Goal: Task Accomplishment & Management: Manage account settings

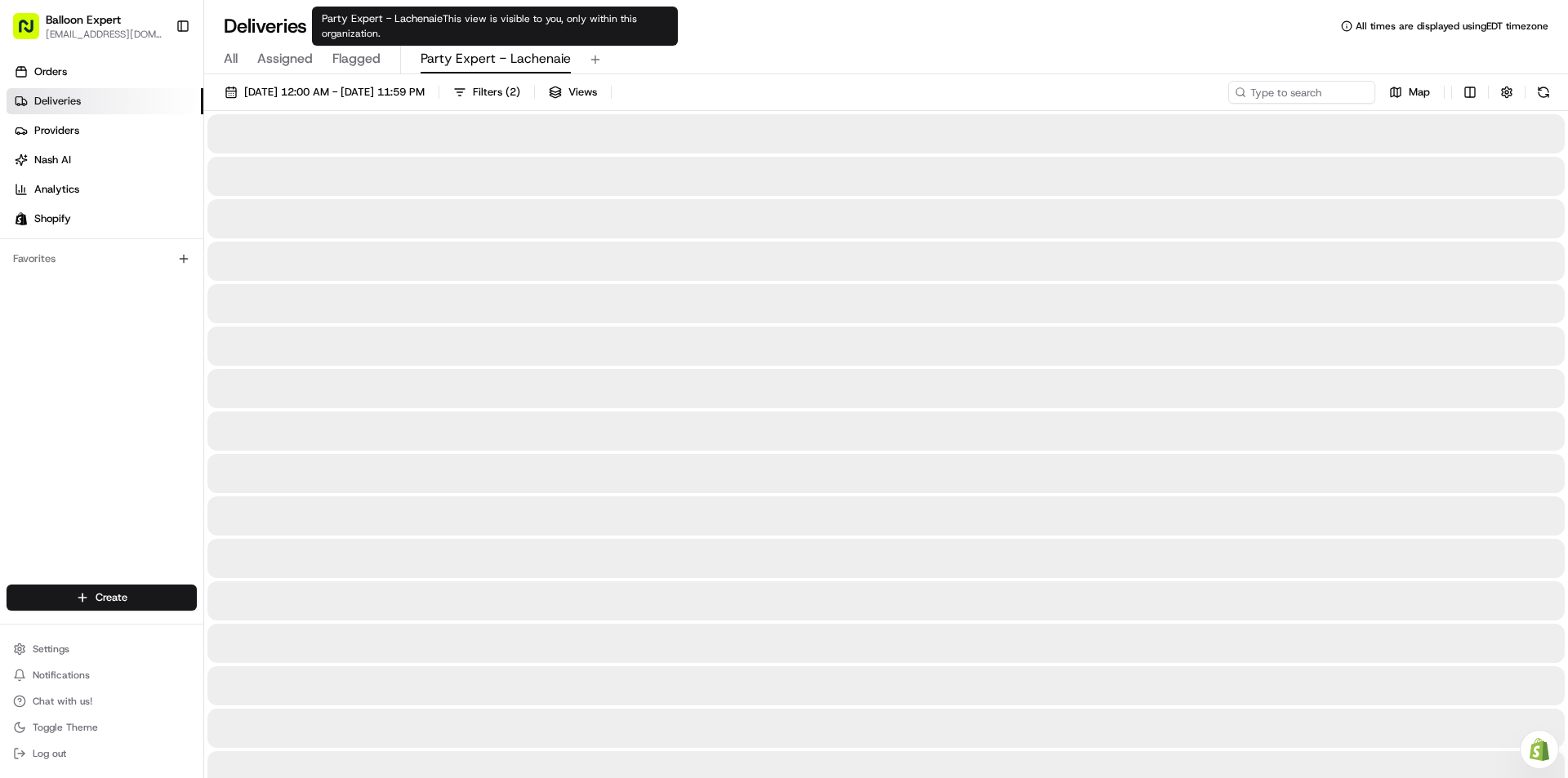
click at [485, 53] on span "Party Expert - Lachenaie" at bounding box center [496, 59] width 151 height 20
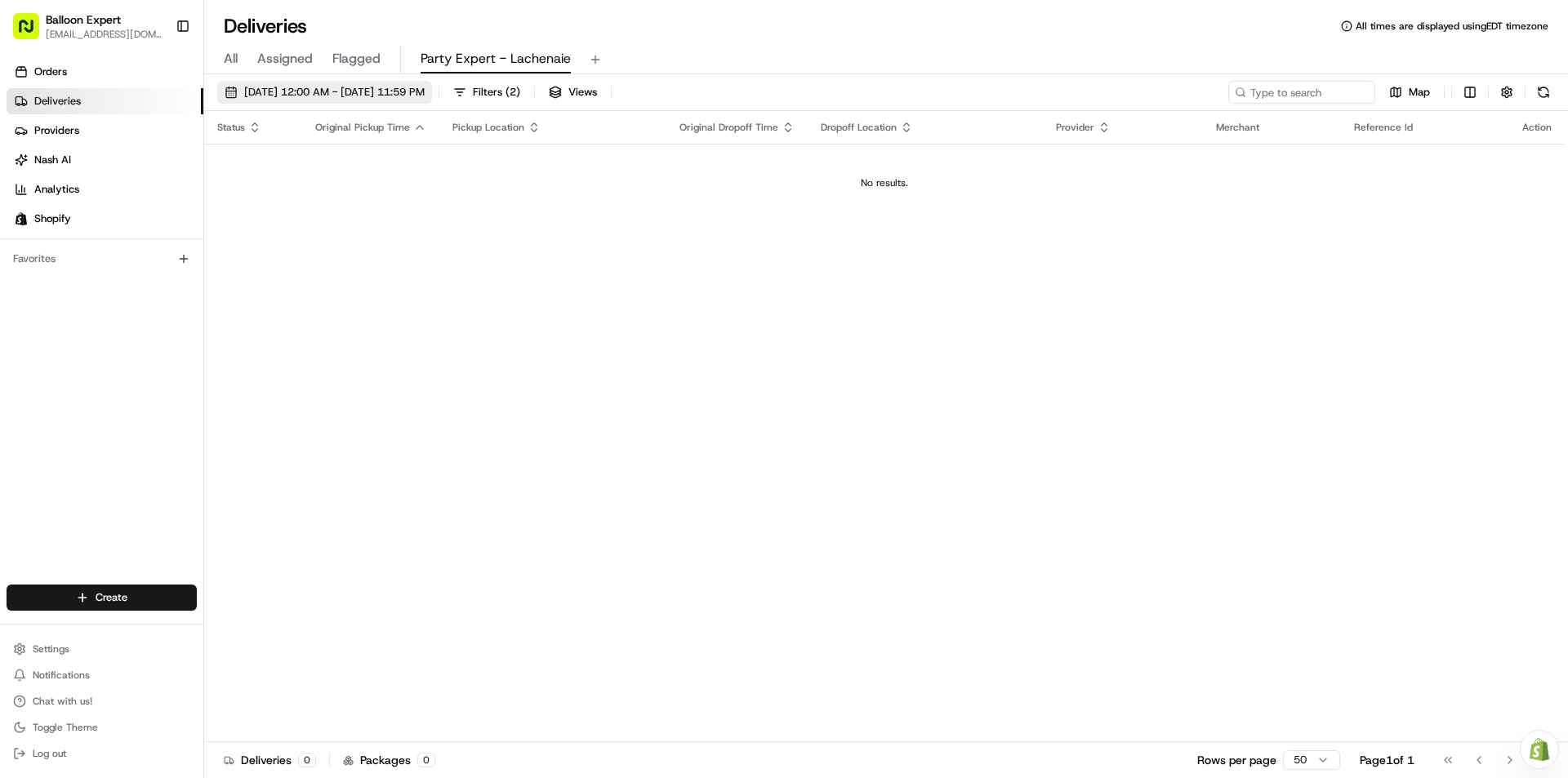
click at [361, 90] on span "[DATE] 12:00 AM - [DATE] 11:59 PM" at bounding box center [334, 92] width 180 height 15
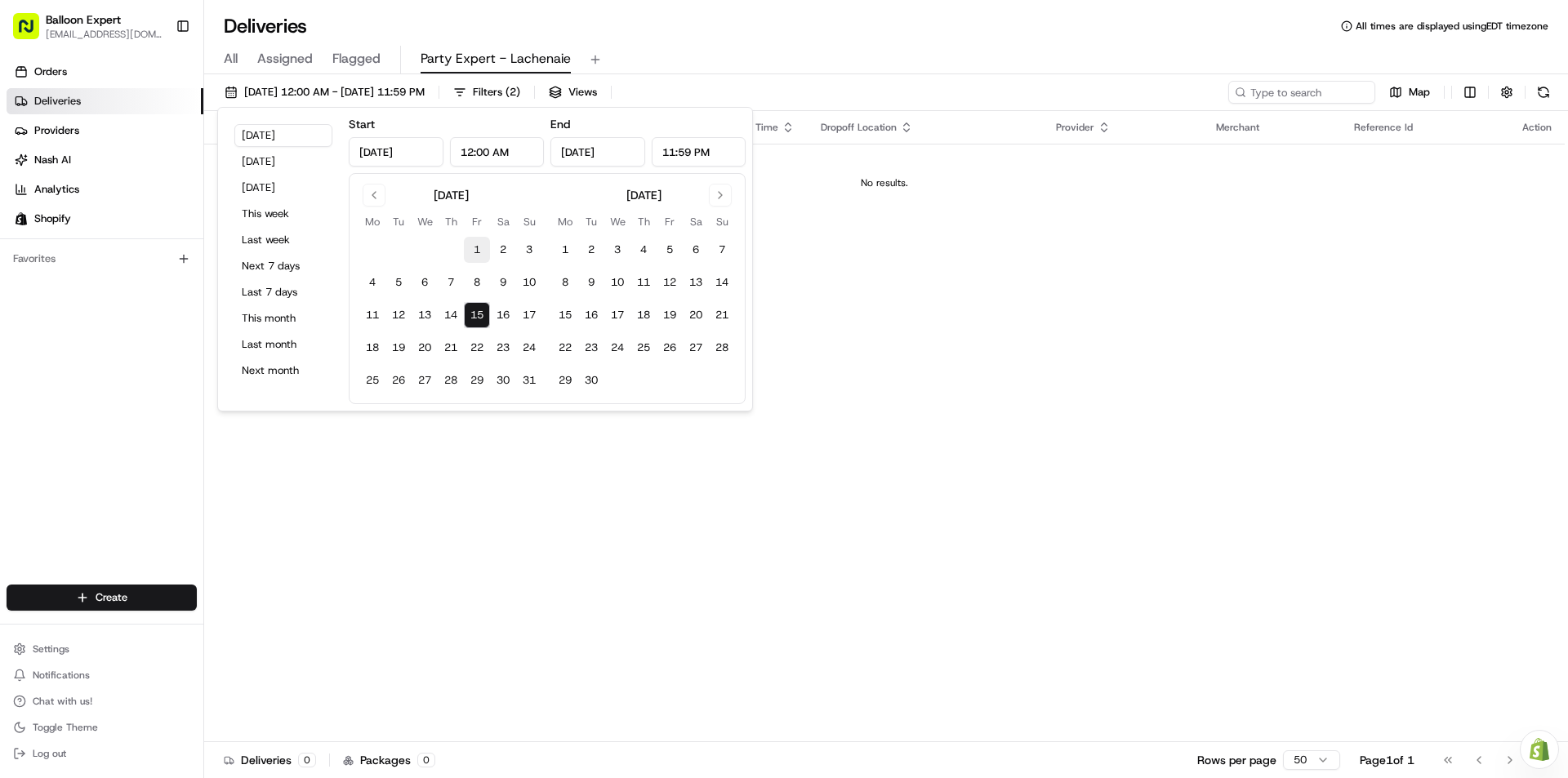
click at [472, 237] on button "1" at bounding box center [476, 249] width 26 height 26
type input "[DATE]"
click at [532, 376] on button "31" at bounding box center [529, 380] width 26 height 26
type input "[DATE]"
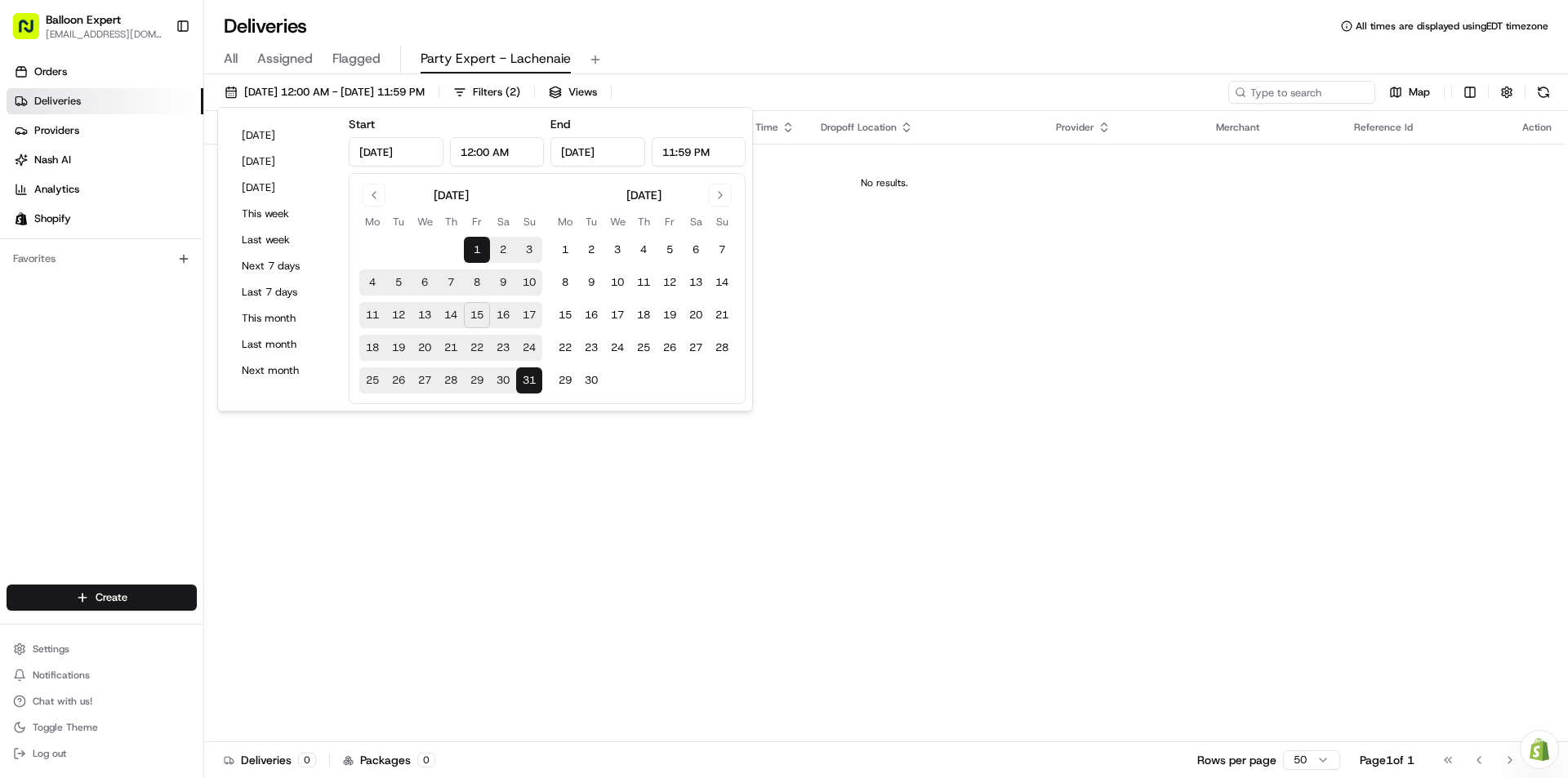
click at [966, 496] on div "Status Original Pickup Time Pickup Location Original Dropoff Time Dropoff Locat…" at bounding box center [884, 426] width 1360 height 631
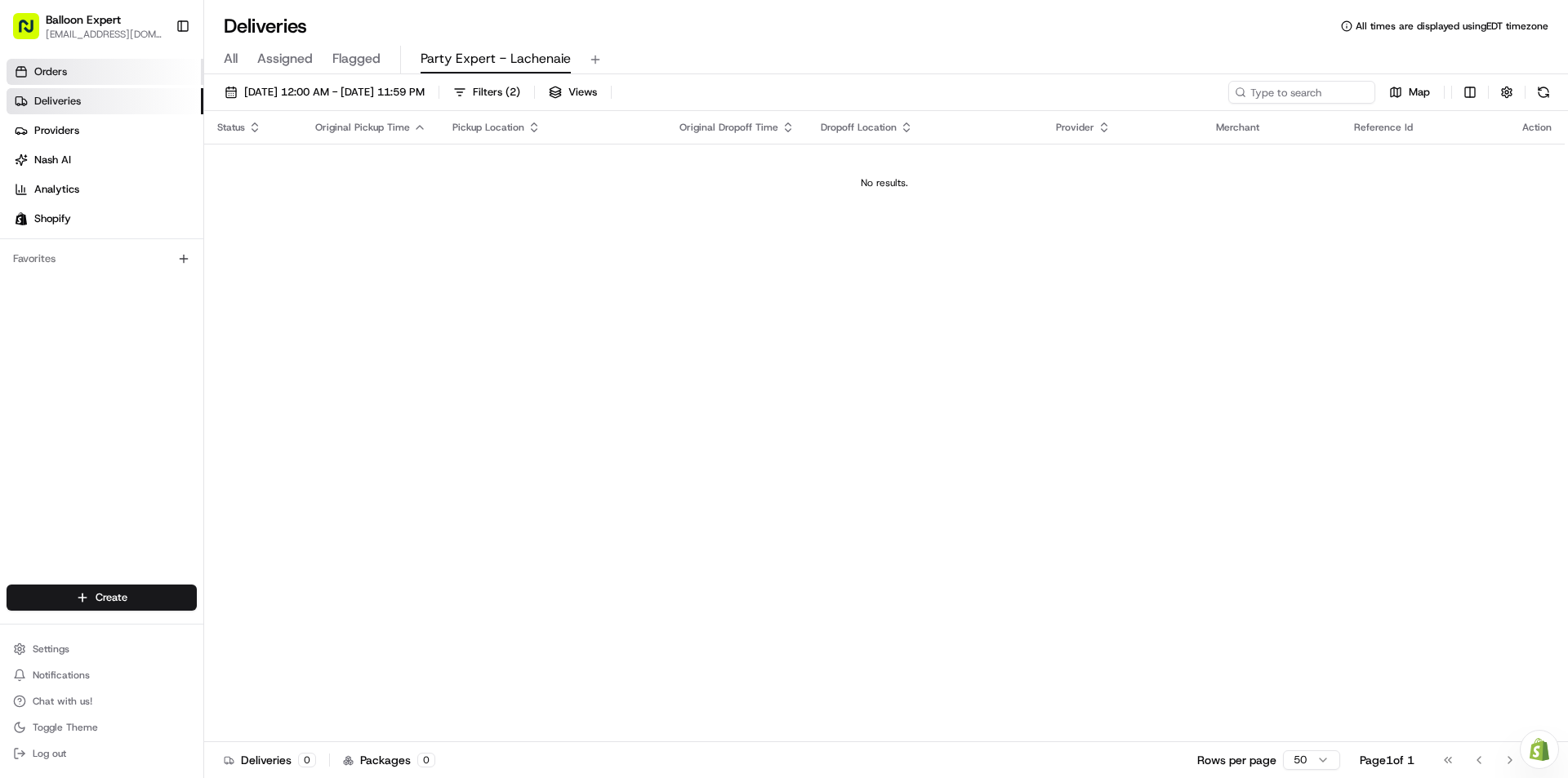
click at [140, 81] on link "Orders" at bounding box center [104, 72] width 197 height 26
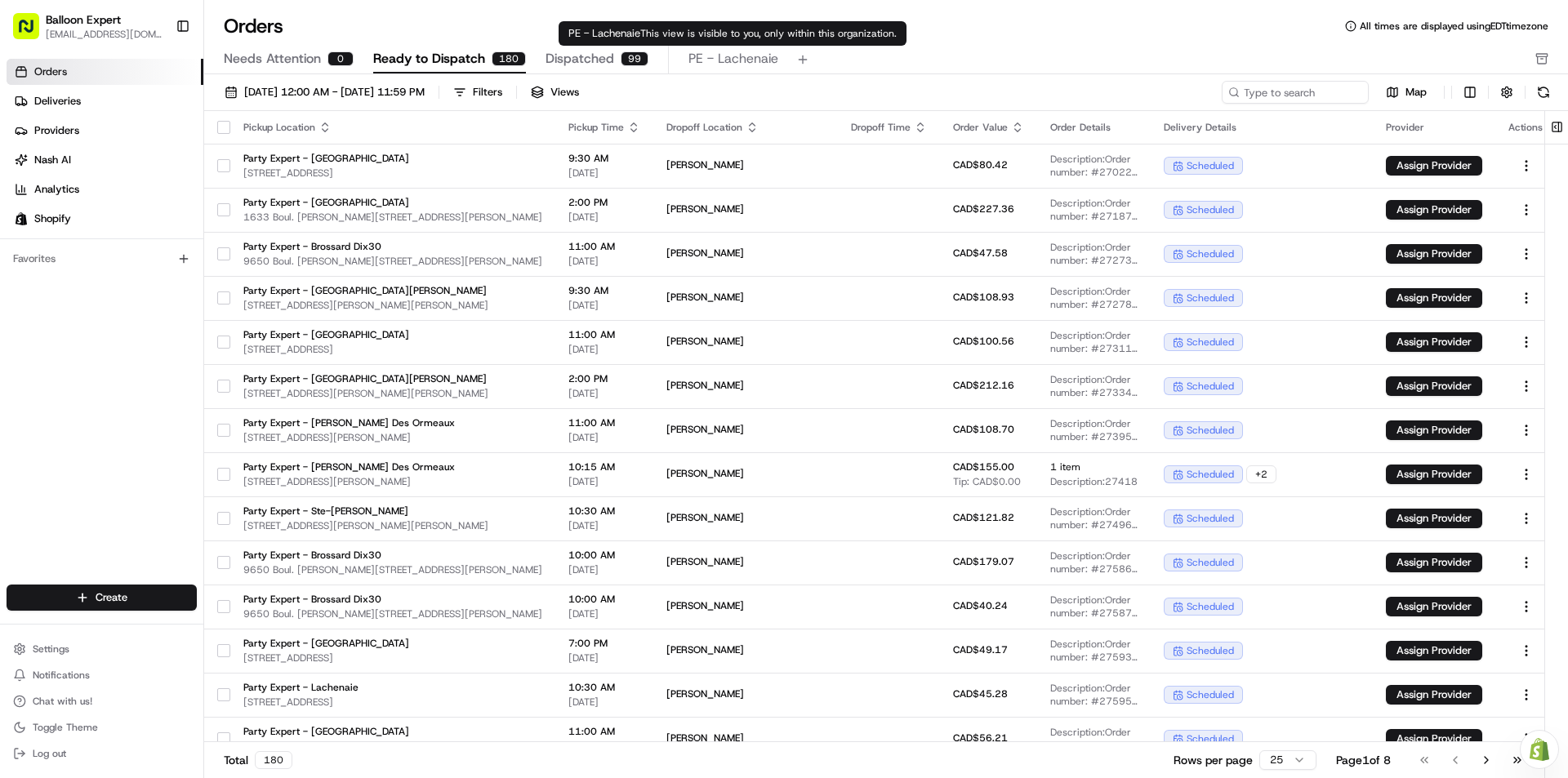
click at [715, 77] on div "[DATE] 12:00 AM - [DATE] 11:59 PM Filters Views Map Pickup Location Pickup Time…" at bounding box center [886, 432] width 1364 height 715
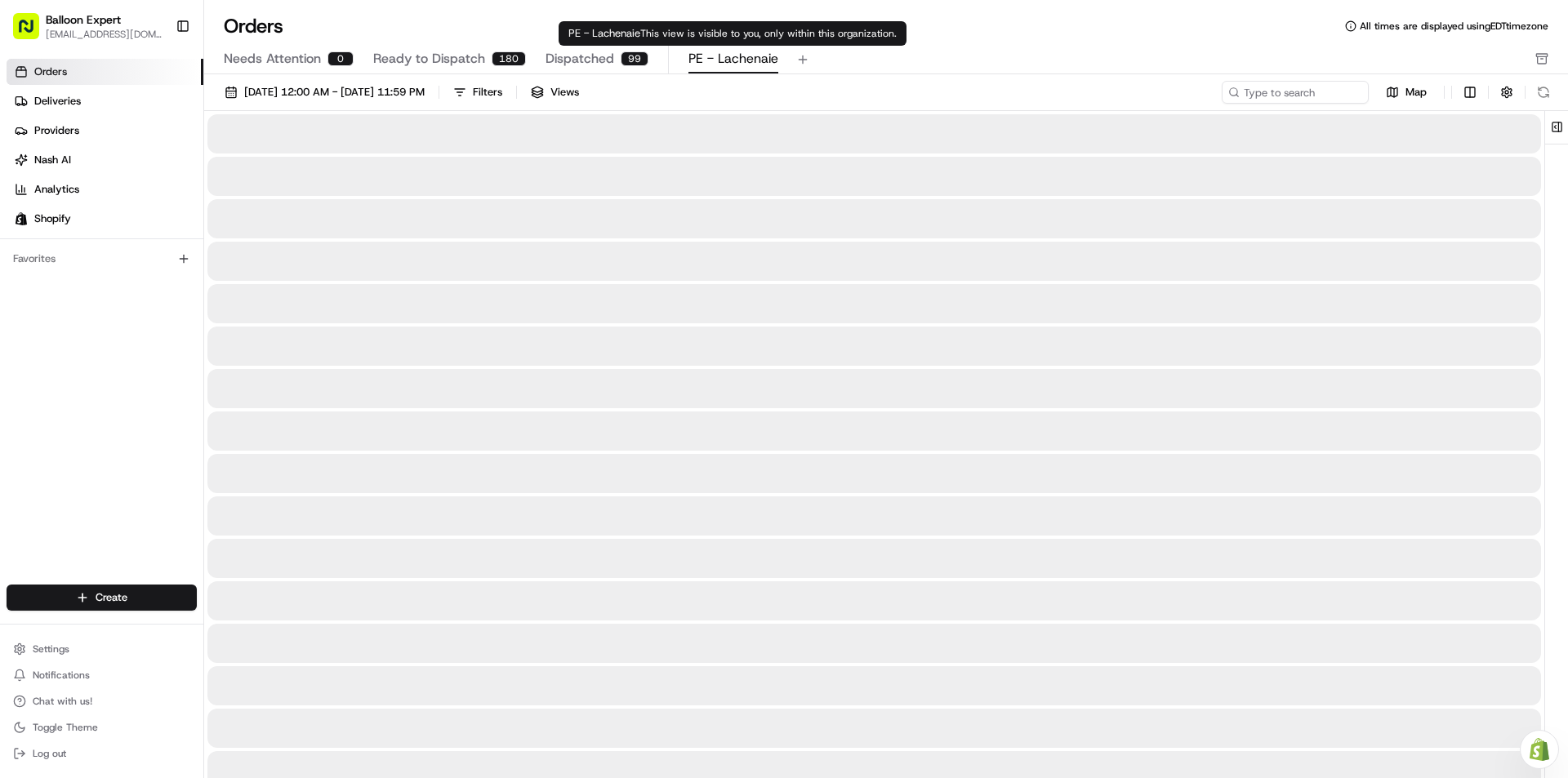
click at [713, 63] on span "PE - Lachenaie" at bounding box center [733, 59] width 90 height 20
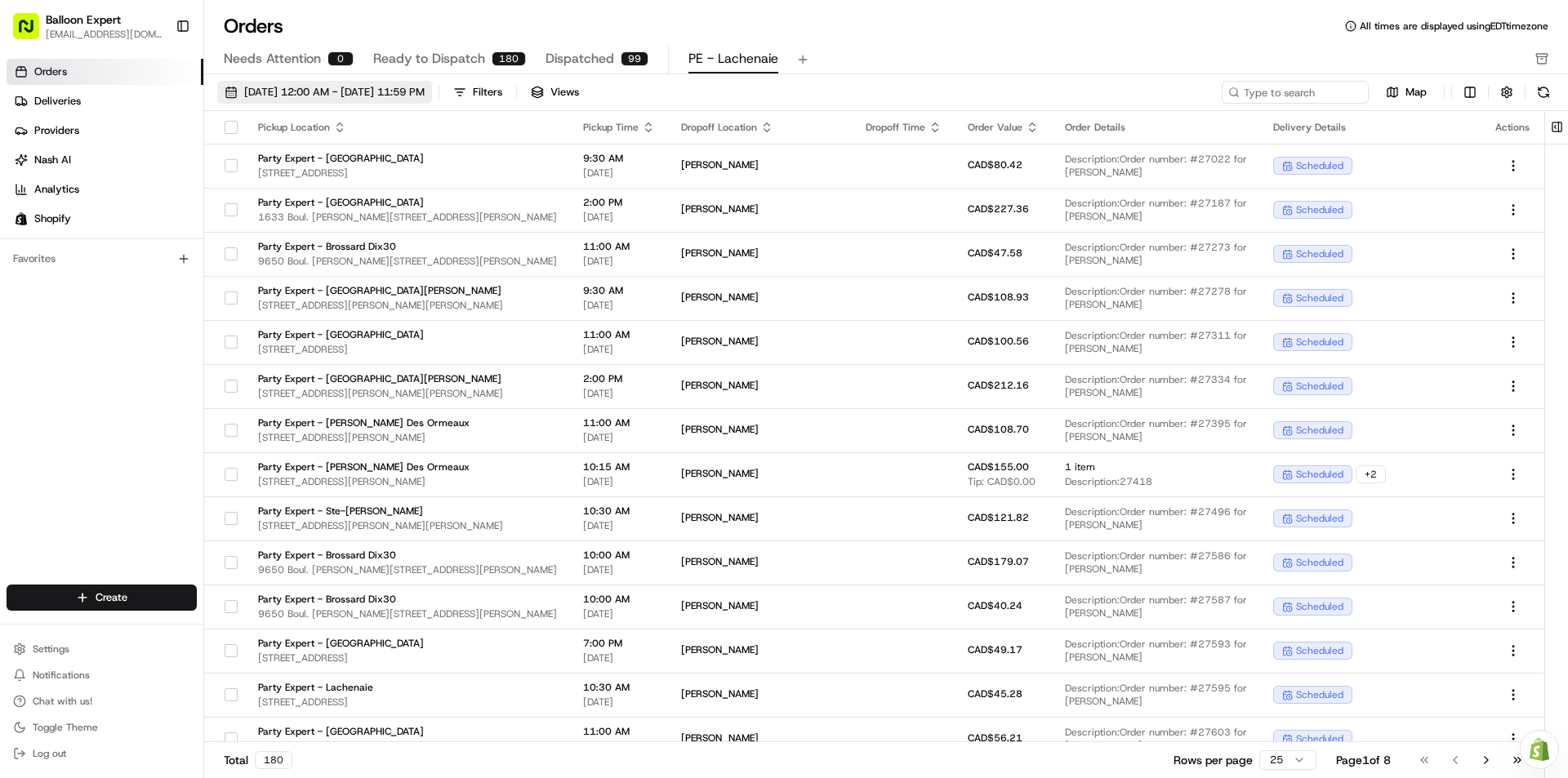
click at [390, 93] on span "[DATE] 12:00 AM - [DATE] 11:59 PM" at bounding box center [334, 92] width 180 height 15
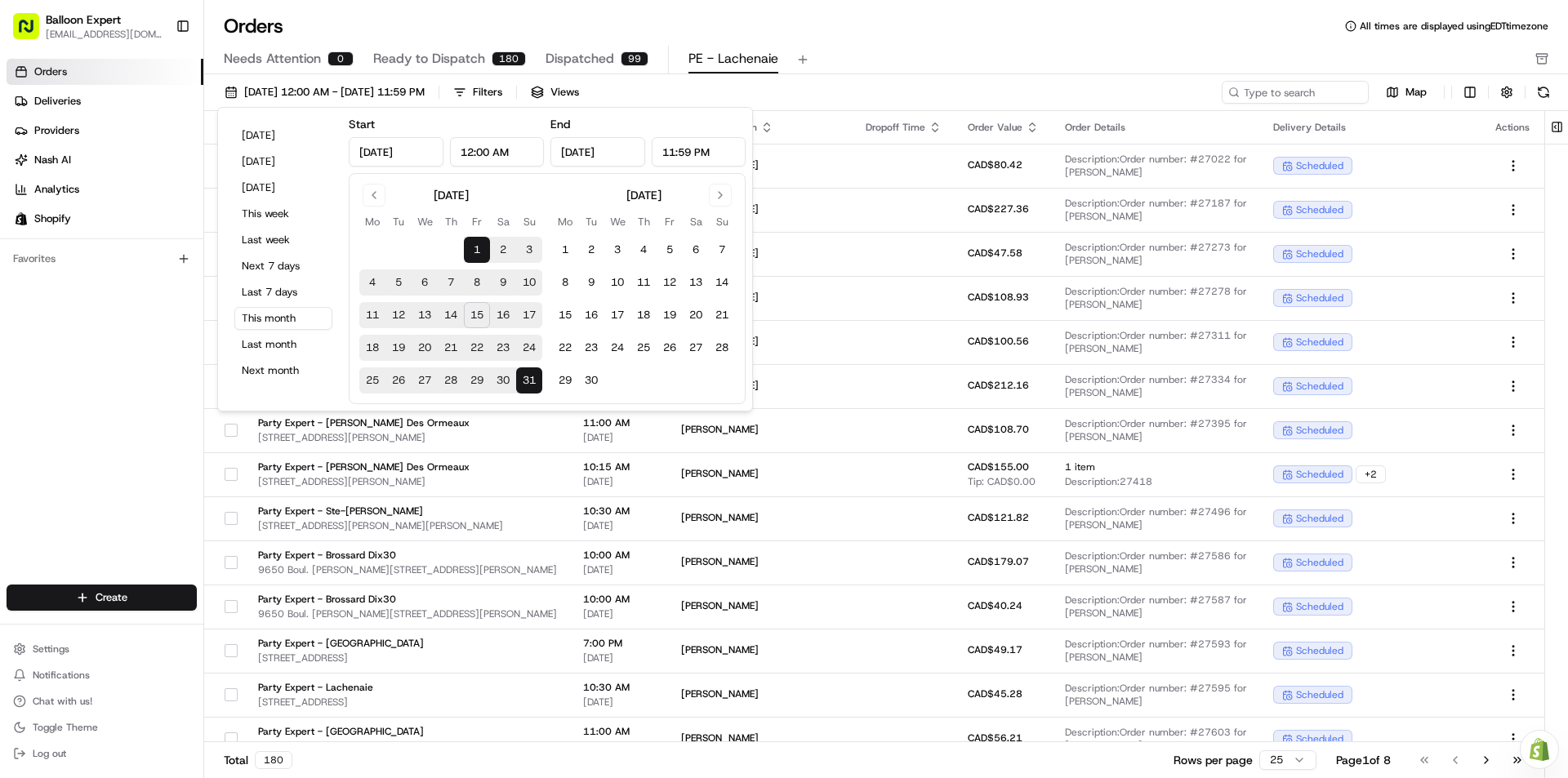
click at [862, 38] on div "Orders All times are displayed using EDT timezone" at bounding box center [886, 25] width 1364 height 26
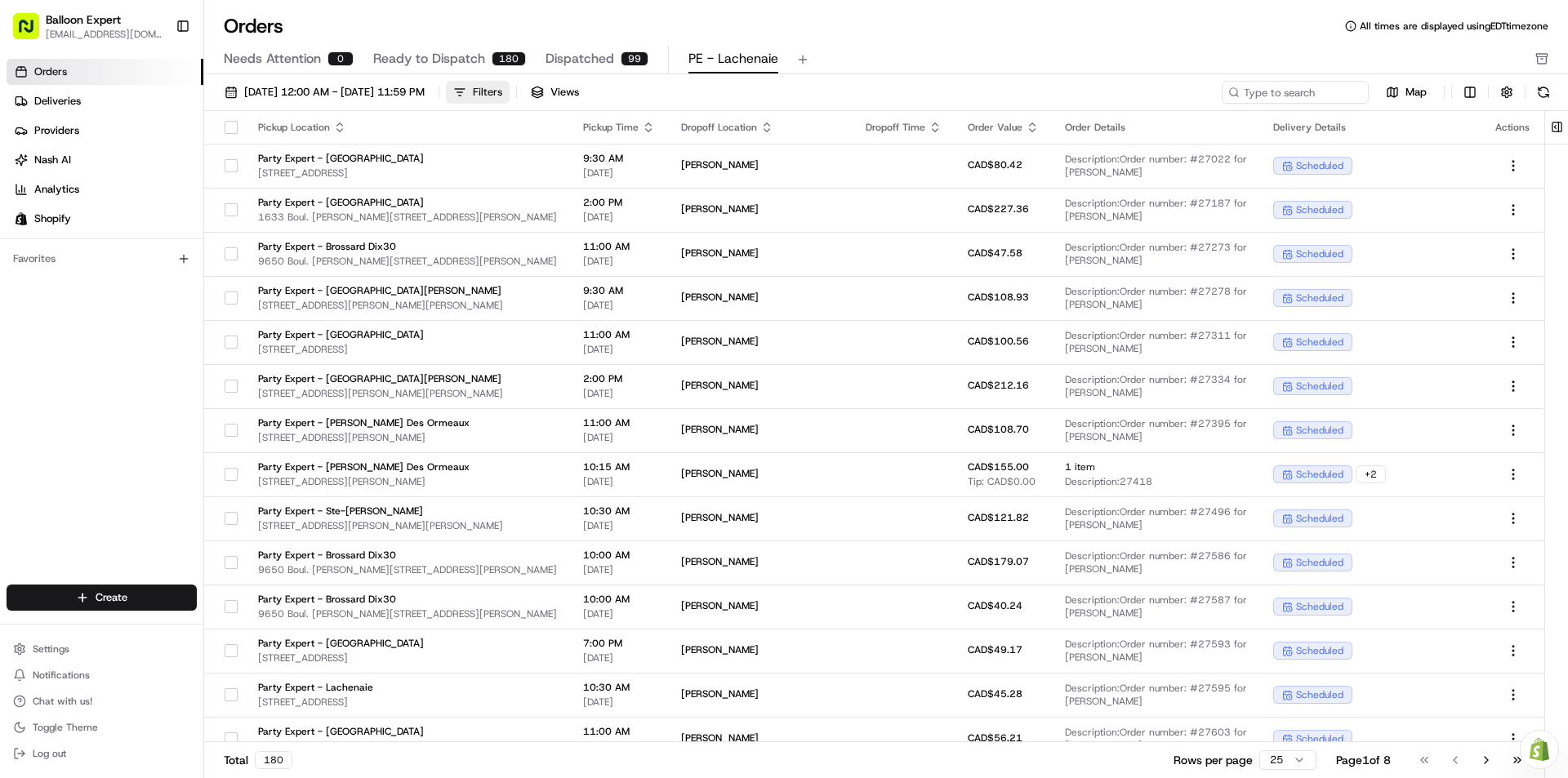
click at [510, 94] on button "Filters" at bounding box center [478, 92] width 63 height 23
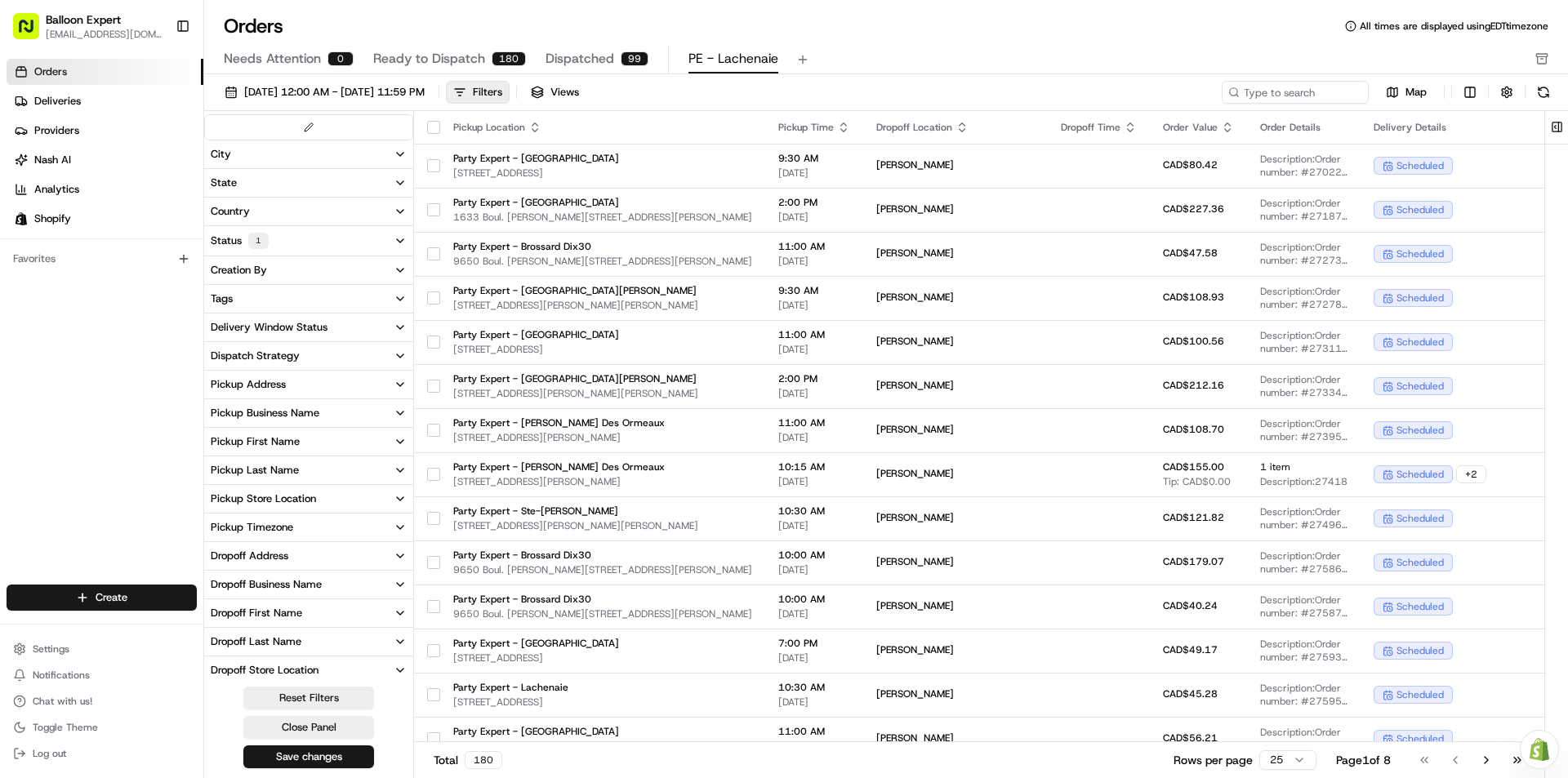
click at [375, 496] on button "Pickup Store Location" at bounding box center [308, 499] width 209 height 28
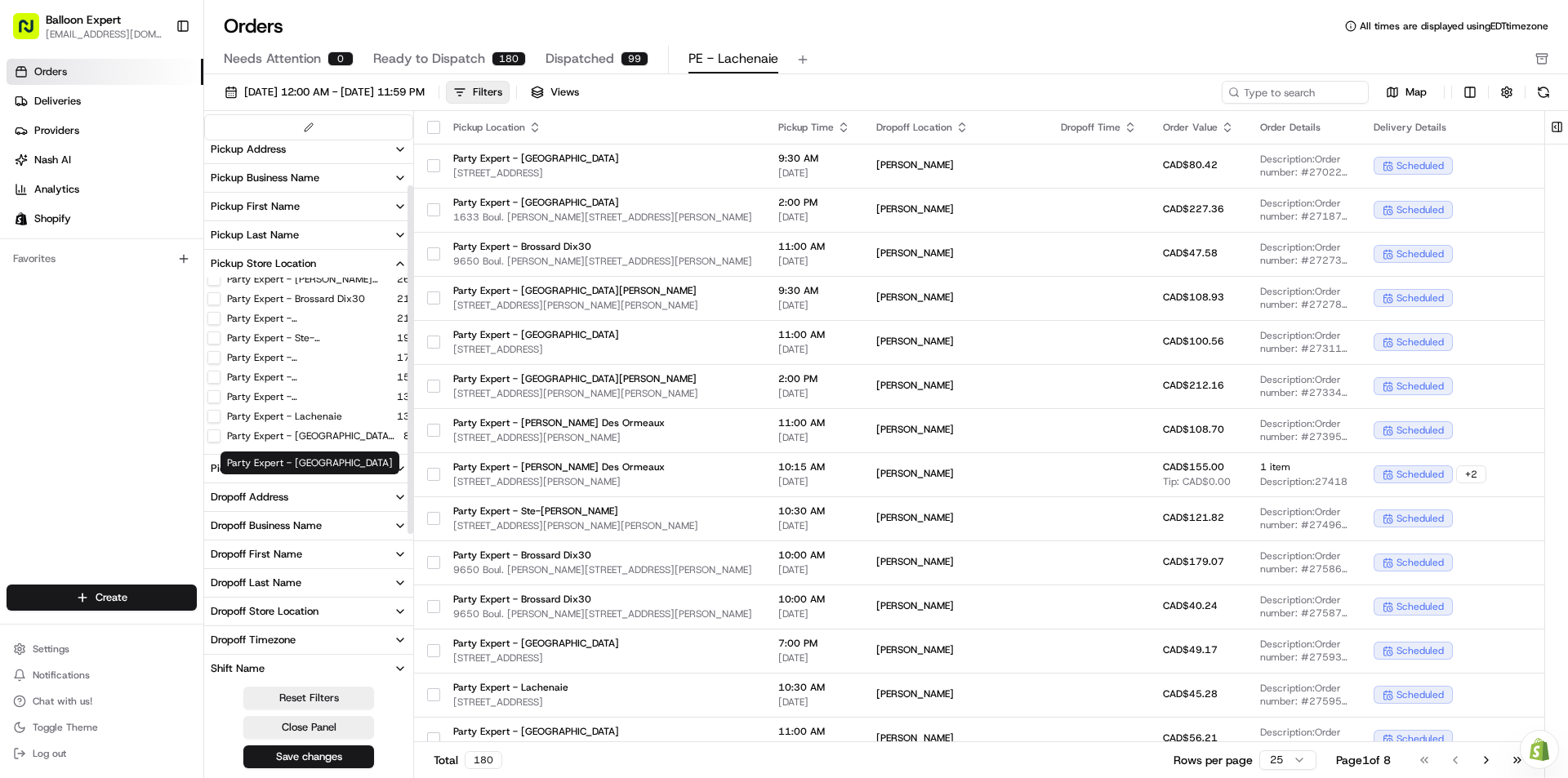
scroll to position [245, 0]
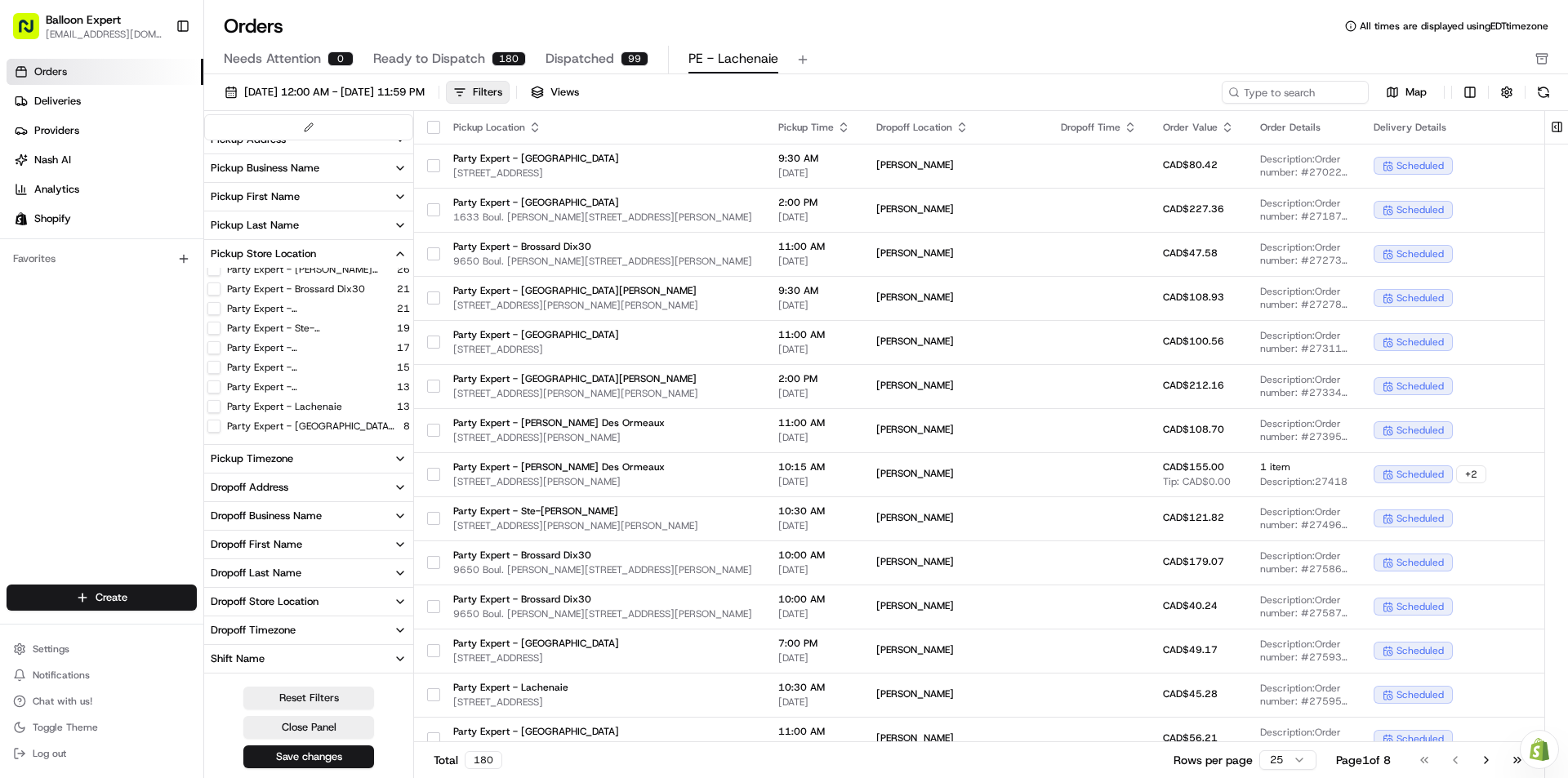
click at [216, 412] on button "Party Expert - Lachenaie" at bounding box center [214, 406] width 13 height 13
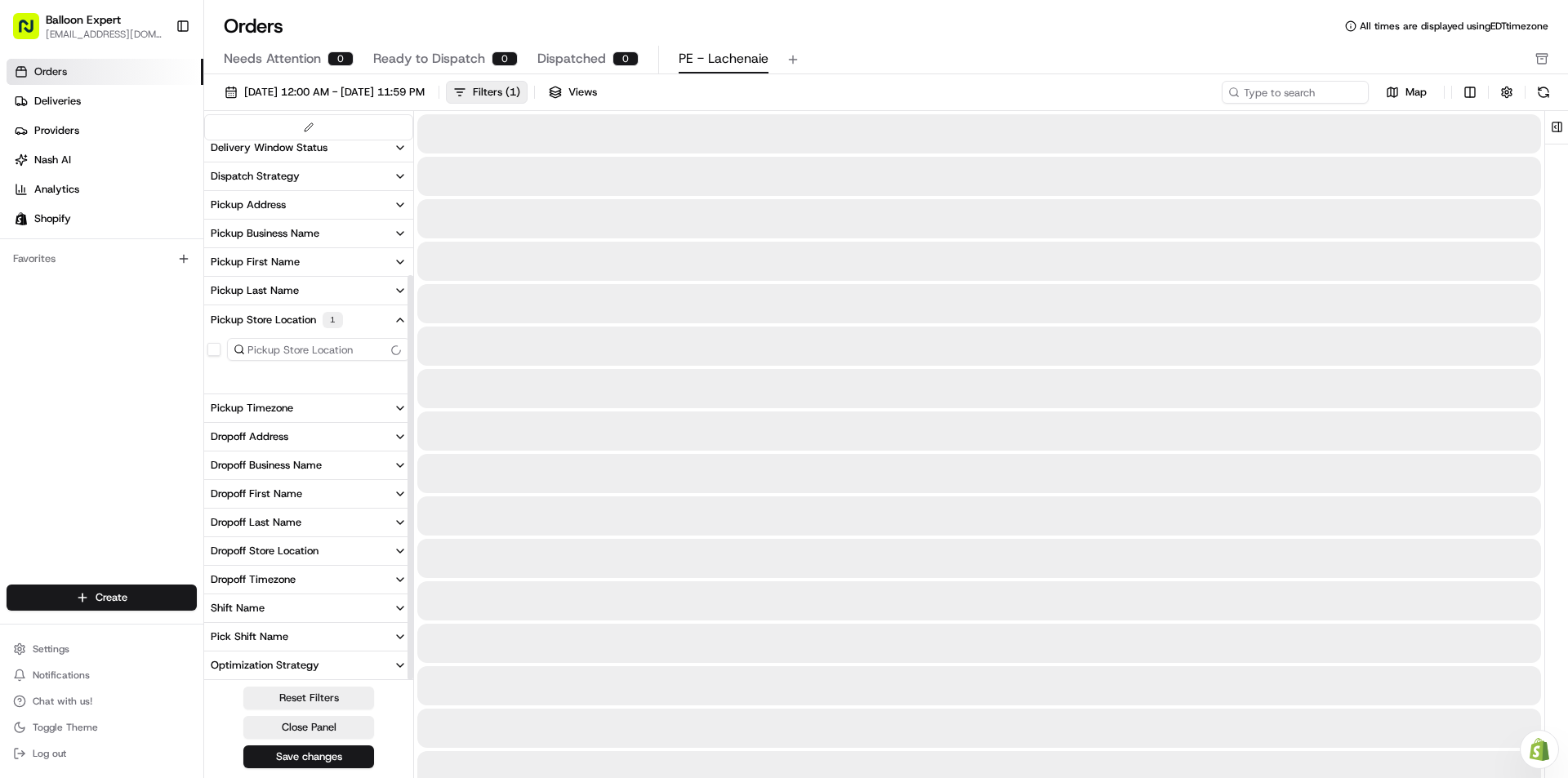
scroll to position [180, 0]
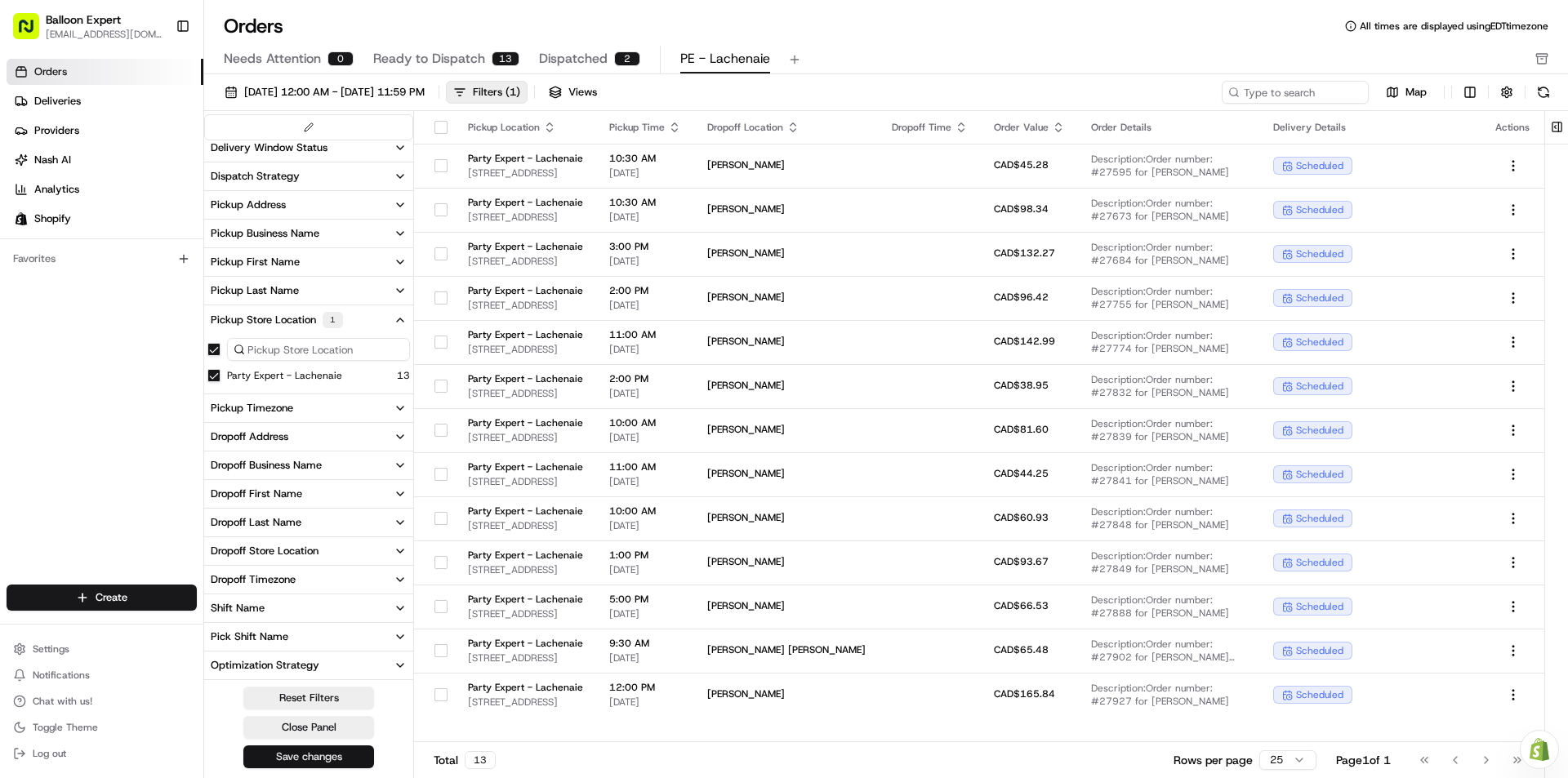
click at [350, 752] on button "Save changes" at bounding box center [308, 756] width 131 height 23
click at [324, 89] on span "[DATE] 12:00 AM - [DATE] 11:59 PM" at bounding box center [334, 92] width 180 height 15
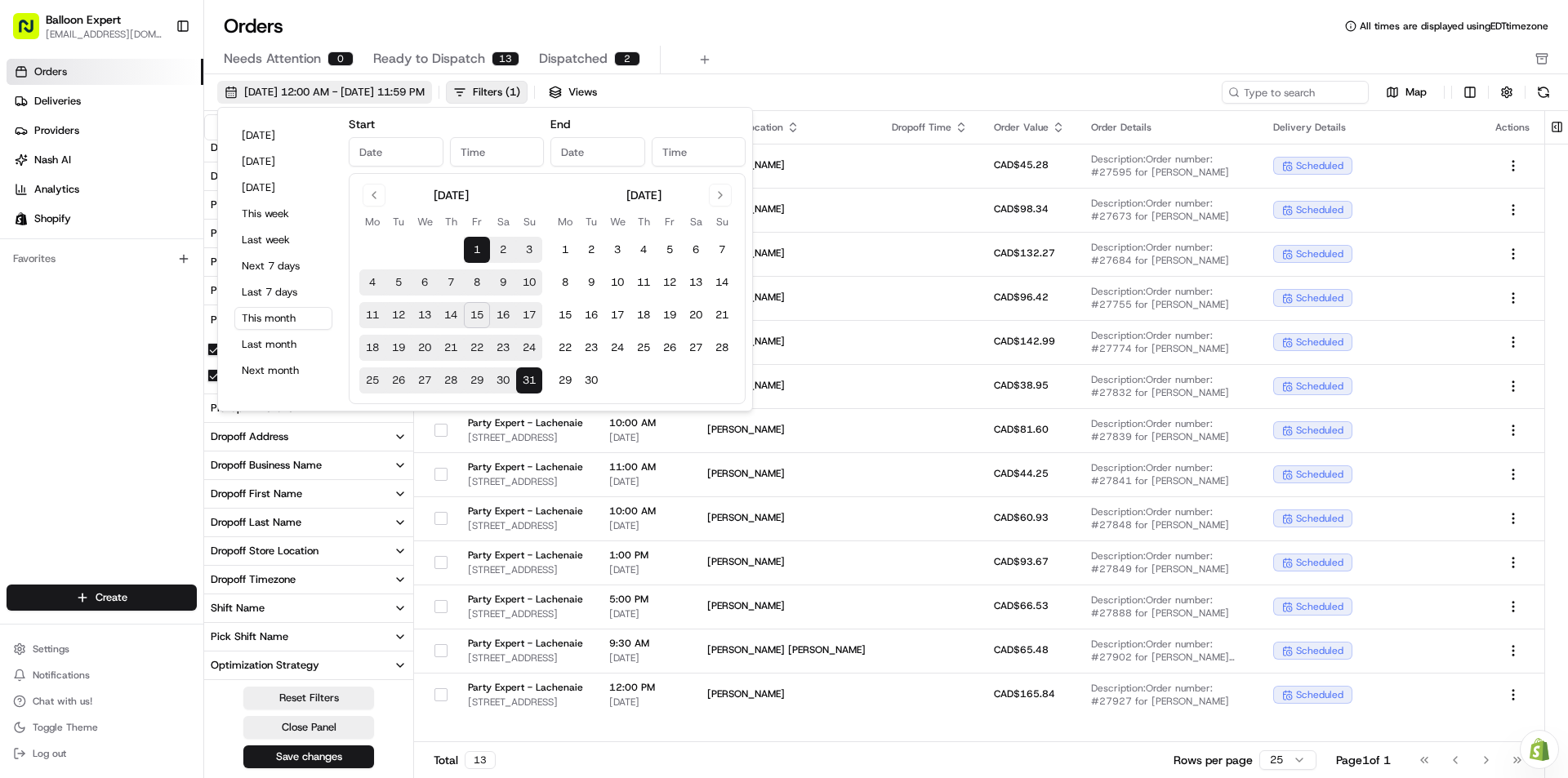
type input "[DATE]"
type input "12:00 AM"
type input "[DATE]"
type input "11:59 PM"
click at [474, 314] on button "15" at bounding box center [476, 315] width 26 height 26
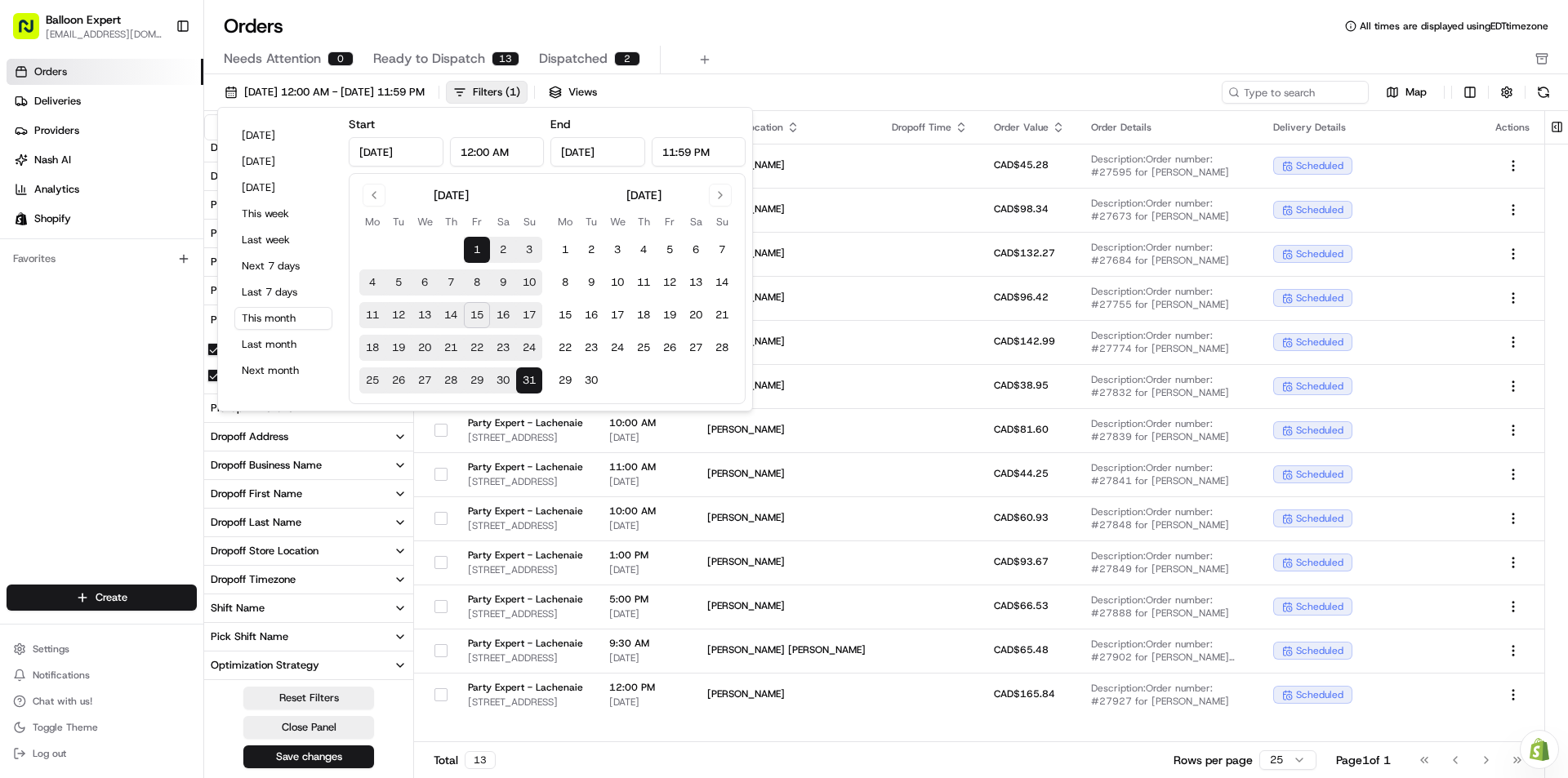
type input "[DATE]"
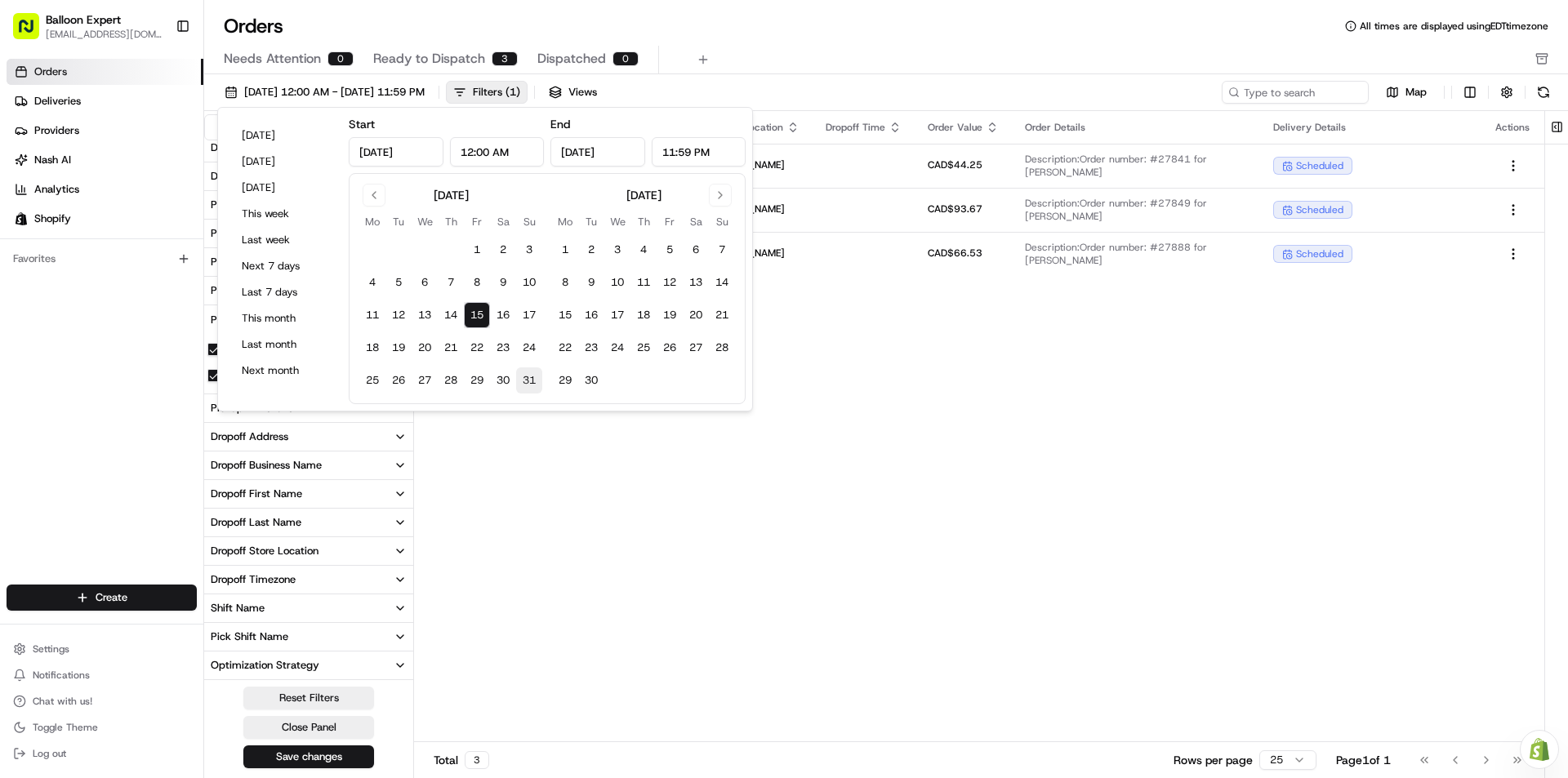
click at [531, 378] on button "31" at bounding box center [529, 380] width 26 height 26
type input "[DATE]"
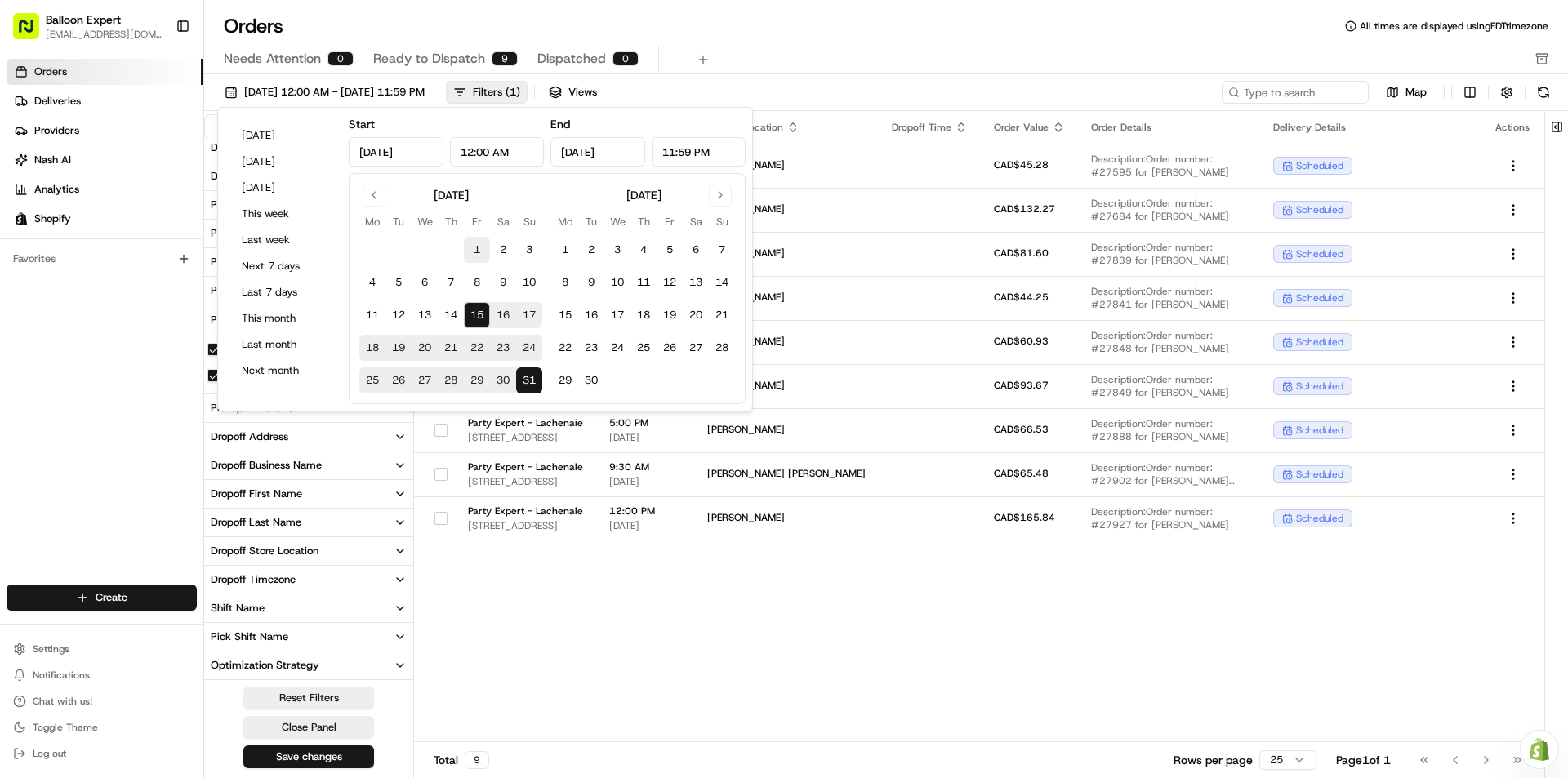
click at [467, 245] on button "1" at bounding box center [476, 249] width 26 height 26
type input "[DATE]"
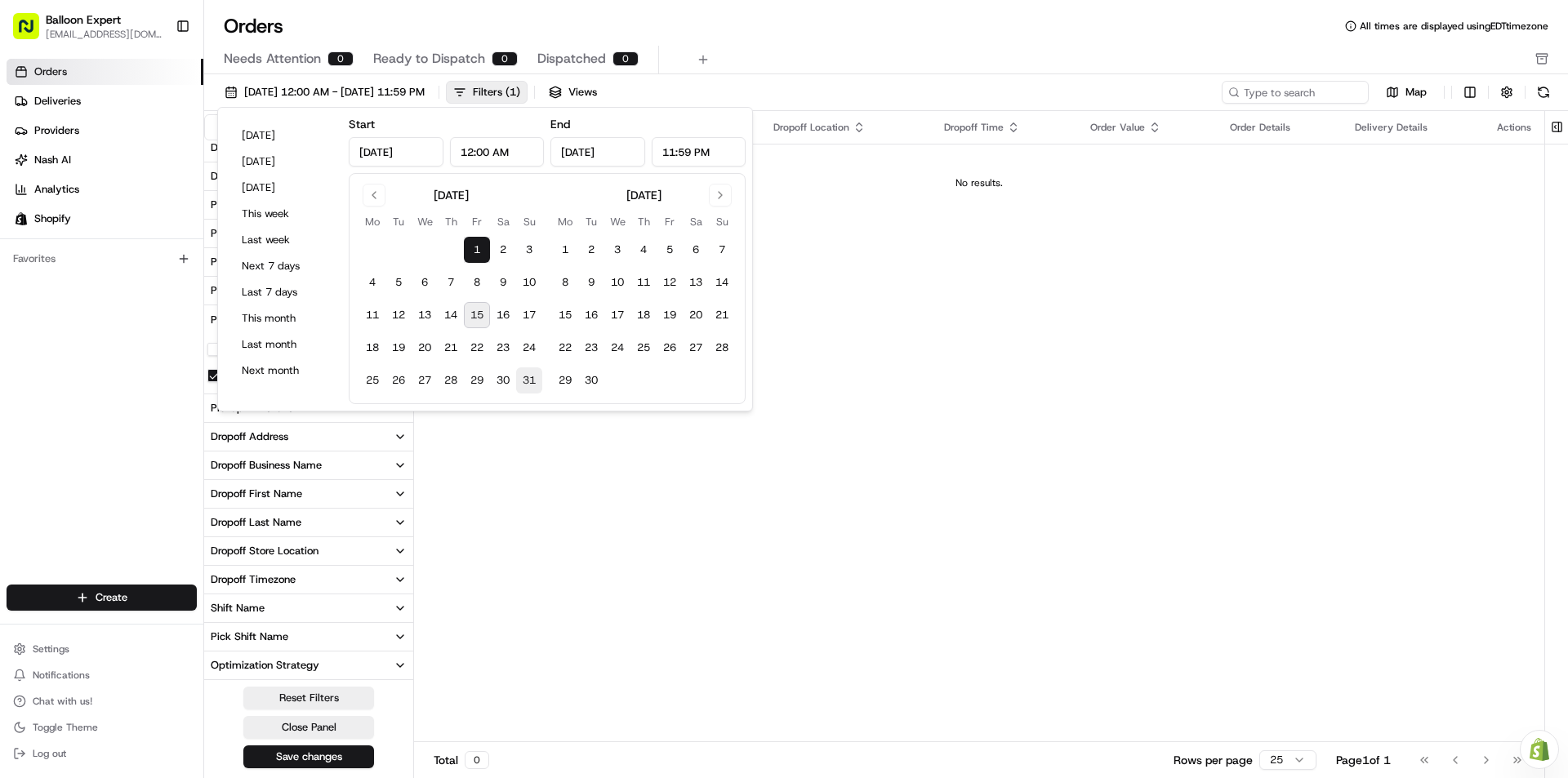
click at [528, 377] on button "31" at bounding box center [529, 380] width 26 height 26
type input "[DATE]"
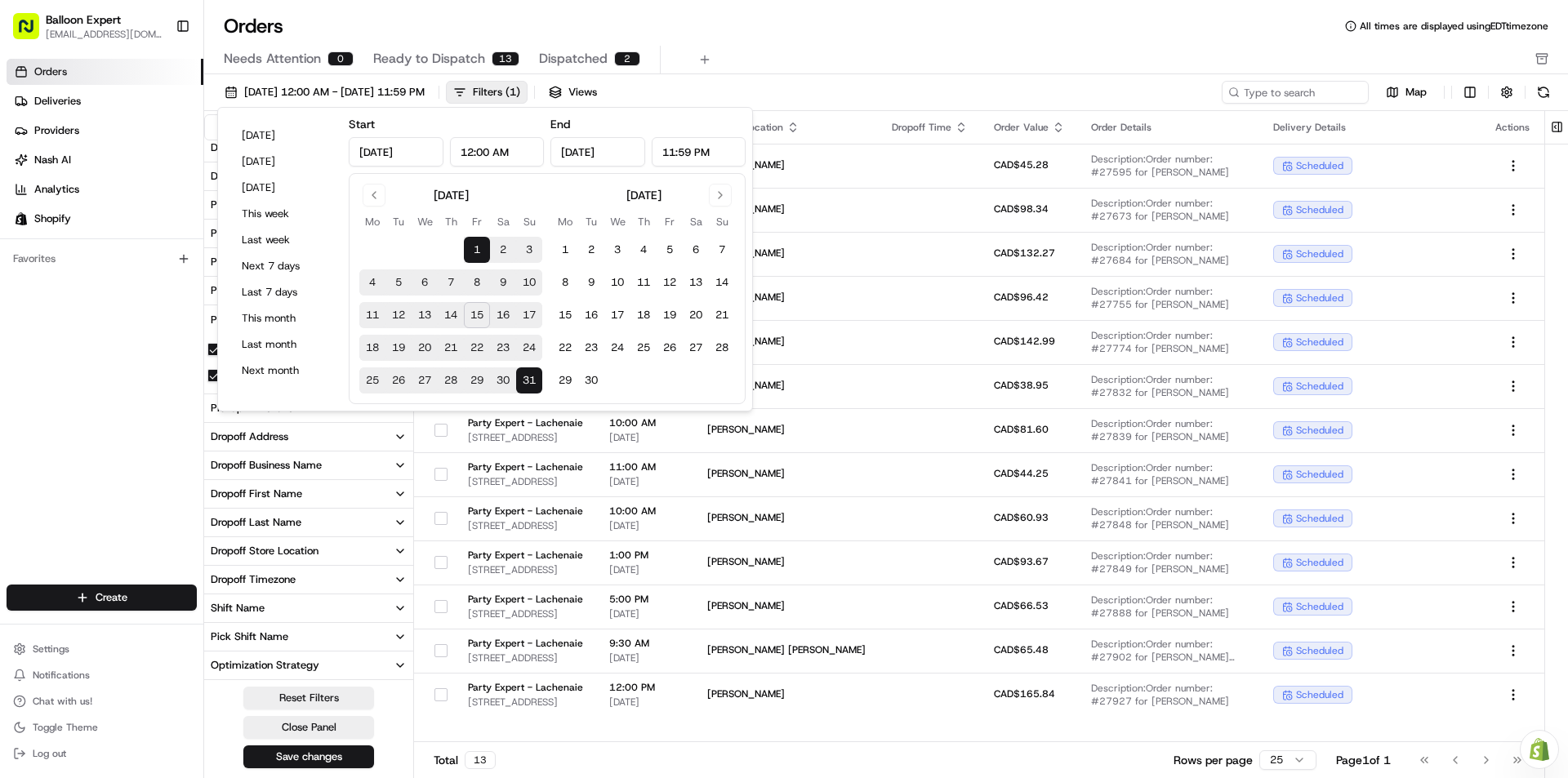
click at [1006, 20] on div "Orders All times are displayed using EDT timezone" at bounding box center [886, 25] width 1364 height 26
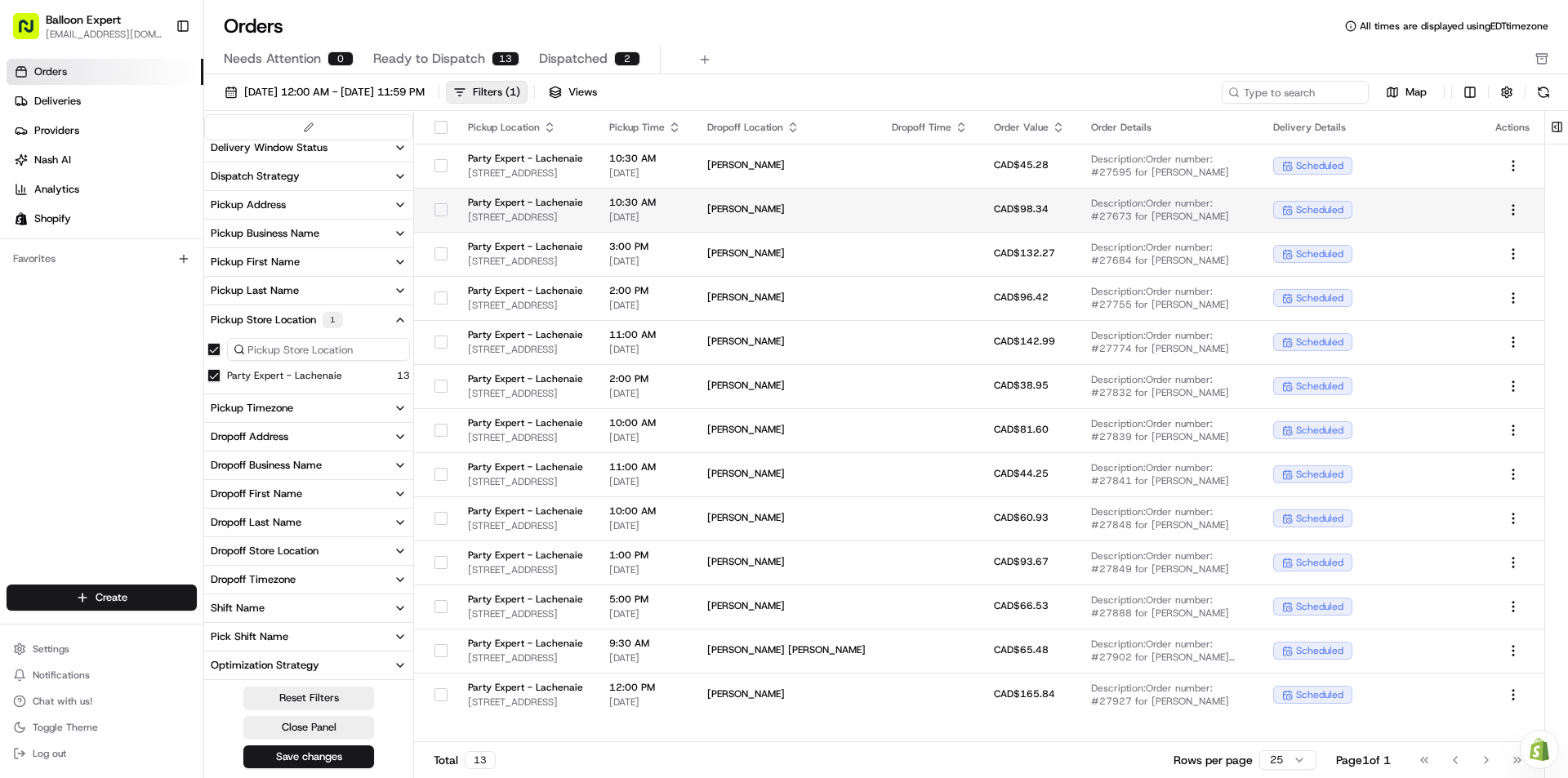
click at [455, 209] on td "Party Expert - Lachenaie [STREET_ADDRESS]" at bounding box center [526, 209] width 141 height 44
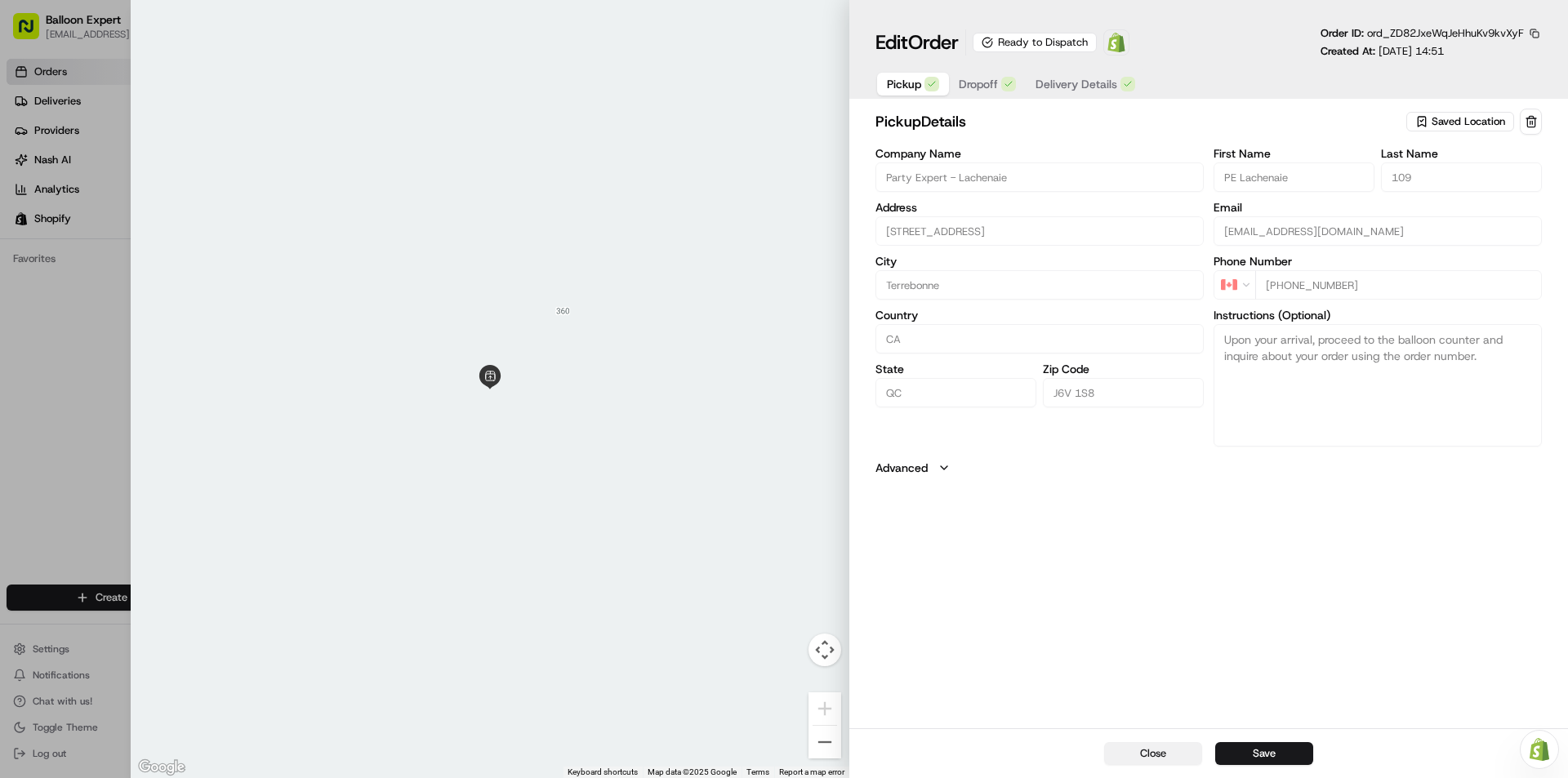
click at [1156, 748] on button "Close" at bounding box center [1153, 754] width 98 height 23
type input "+1"
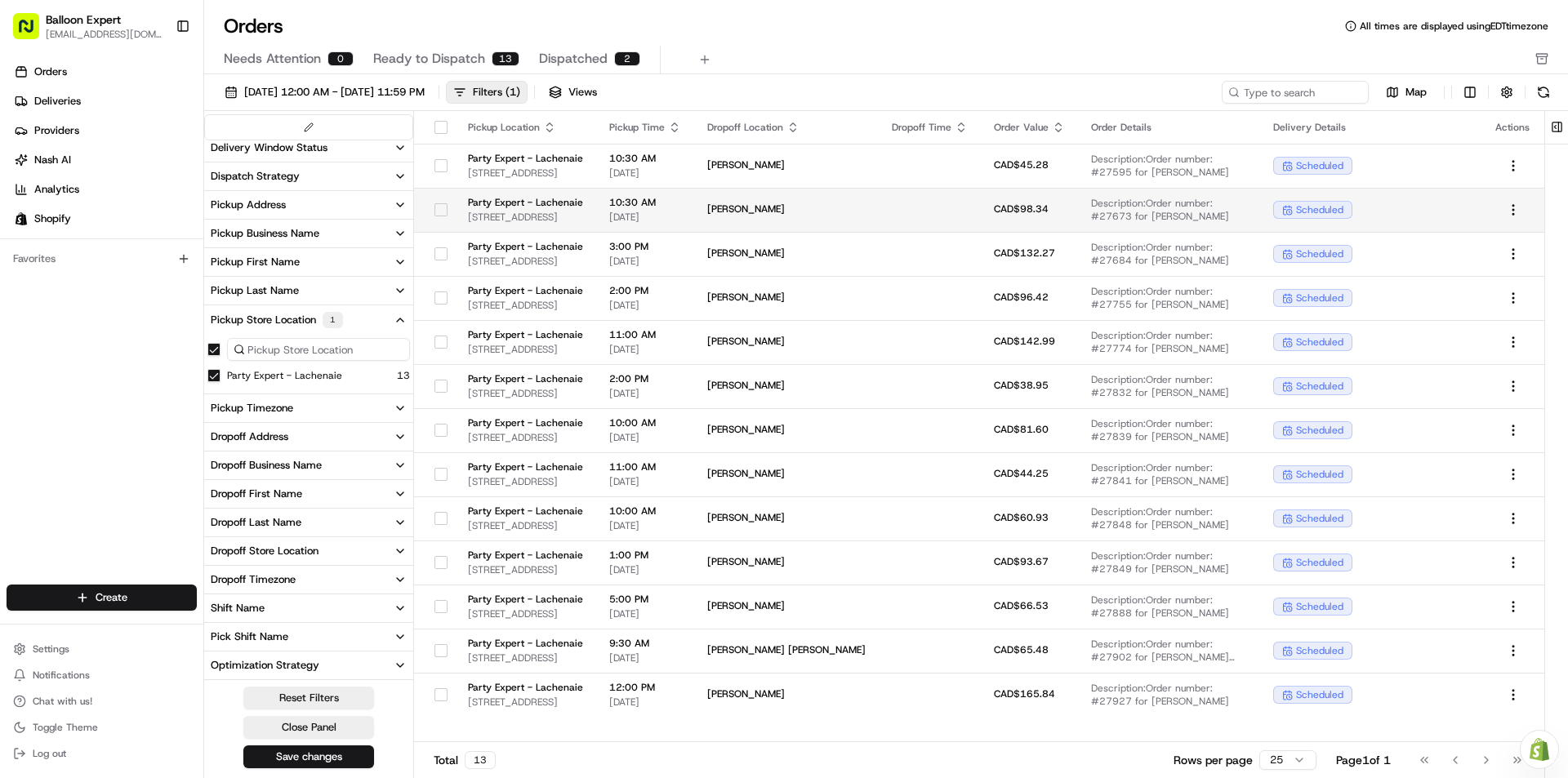
click at [434, 209] on button "button" at bounding box center [441, 209] width 13 height 13
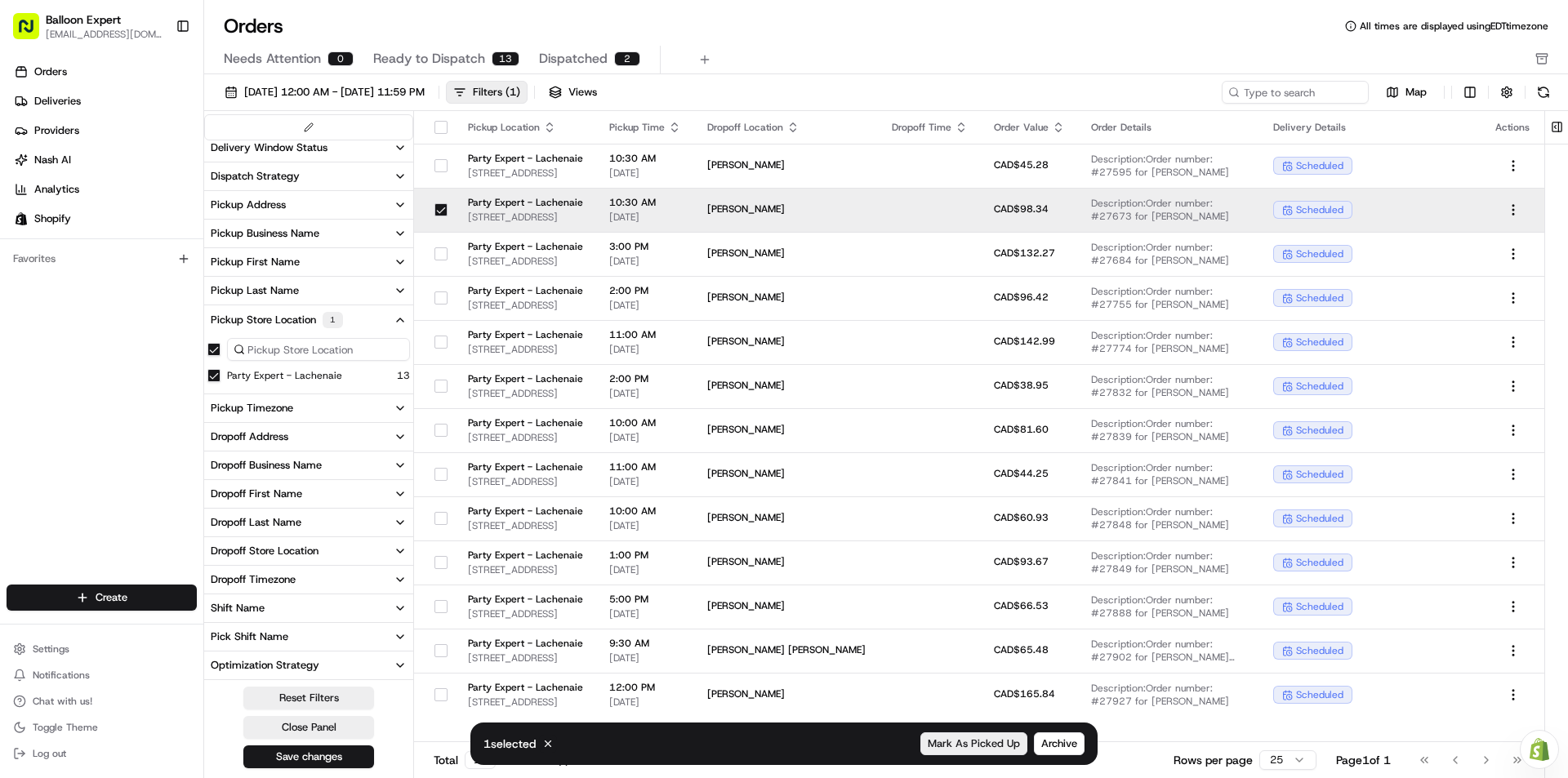
click at [983, 734] on button "Mark As Picked Up" at bounding box center [974, 744] width 107 height 23
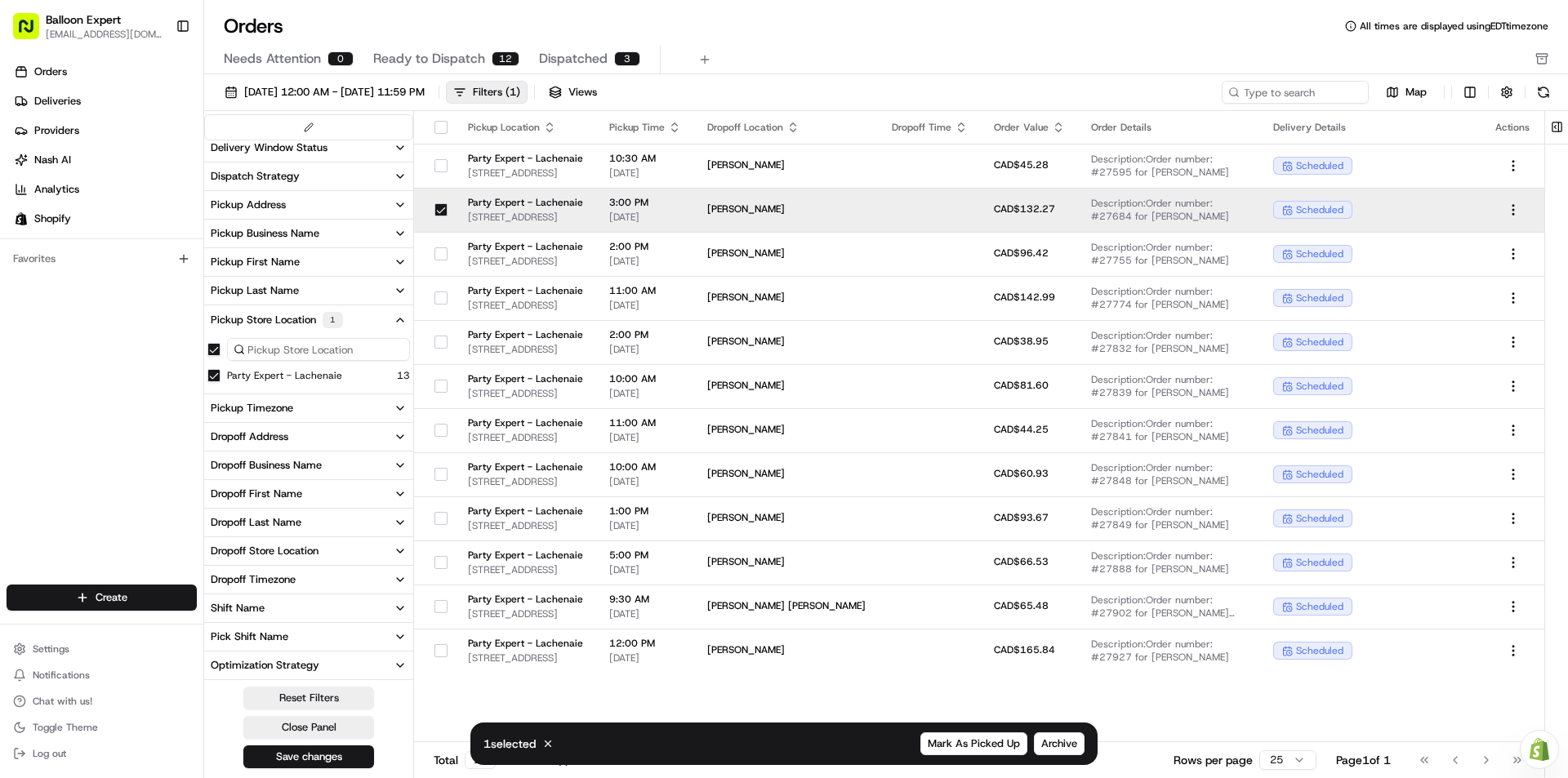
click at [436, 204] on button "button" at bounding box center [441, 209] width 13 height 13
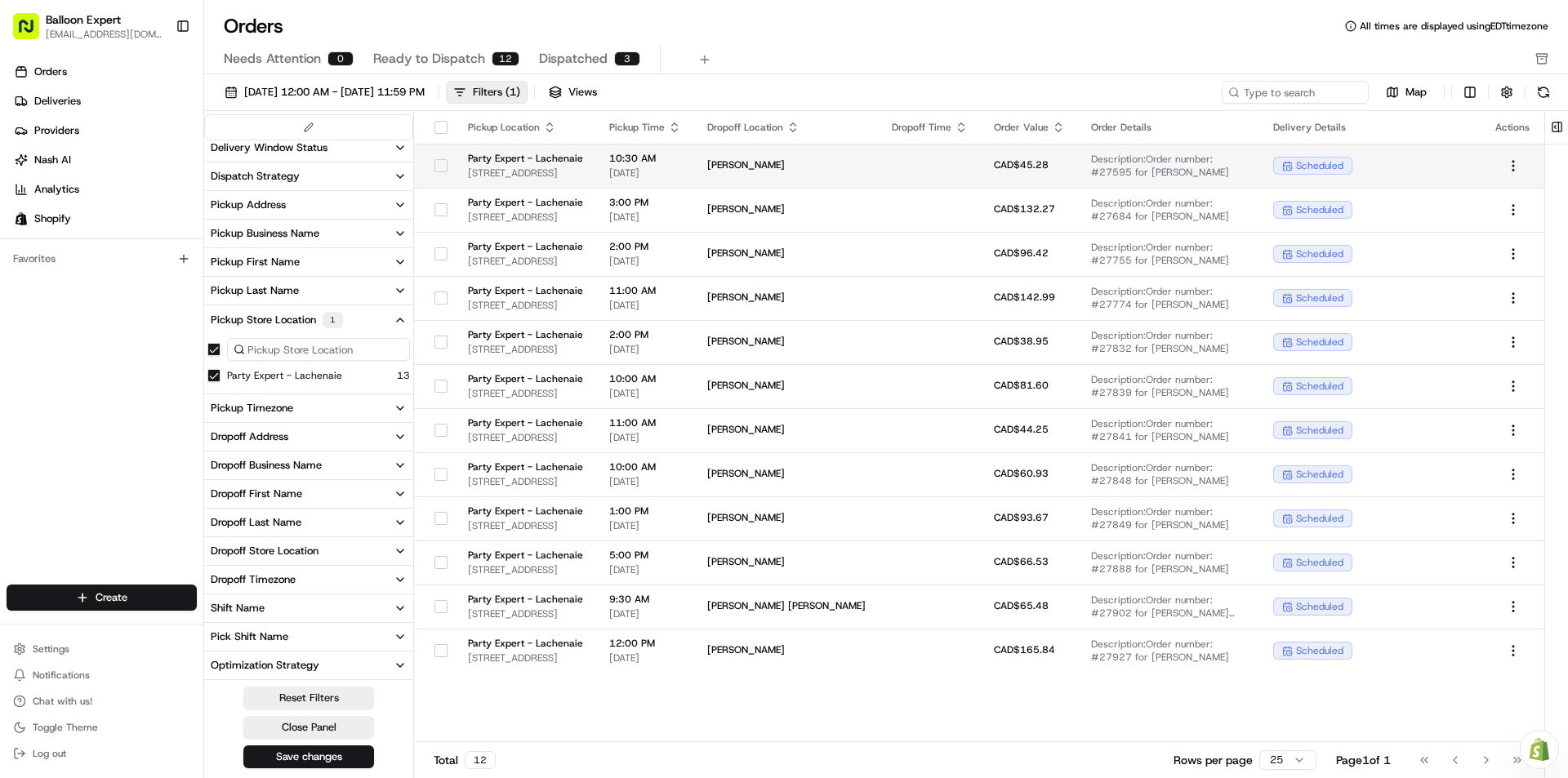
click at [436, 163] on button "button" at bounding box center [441, 166] width 13 height 13
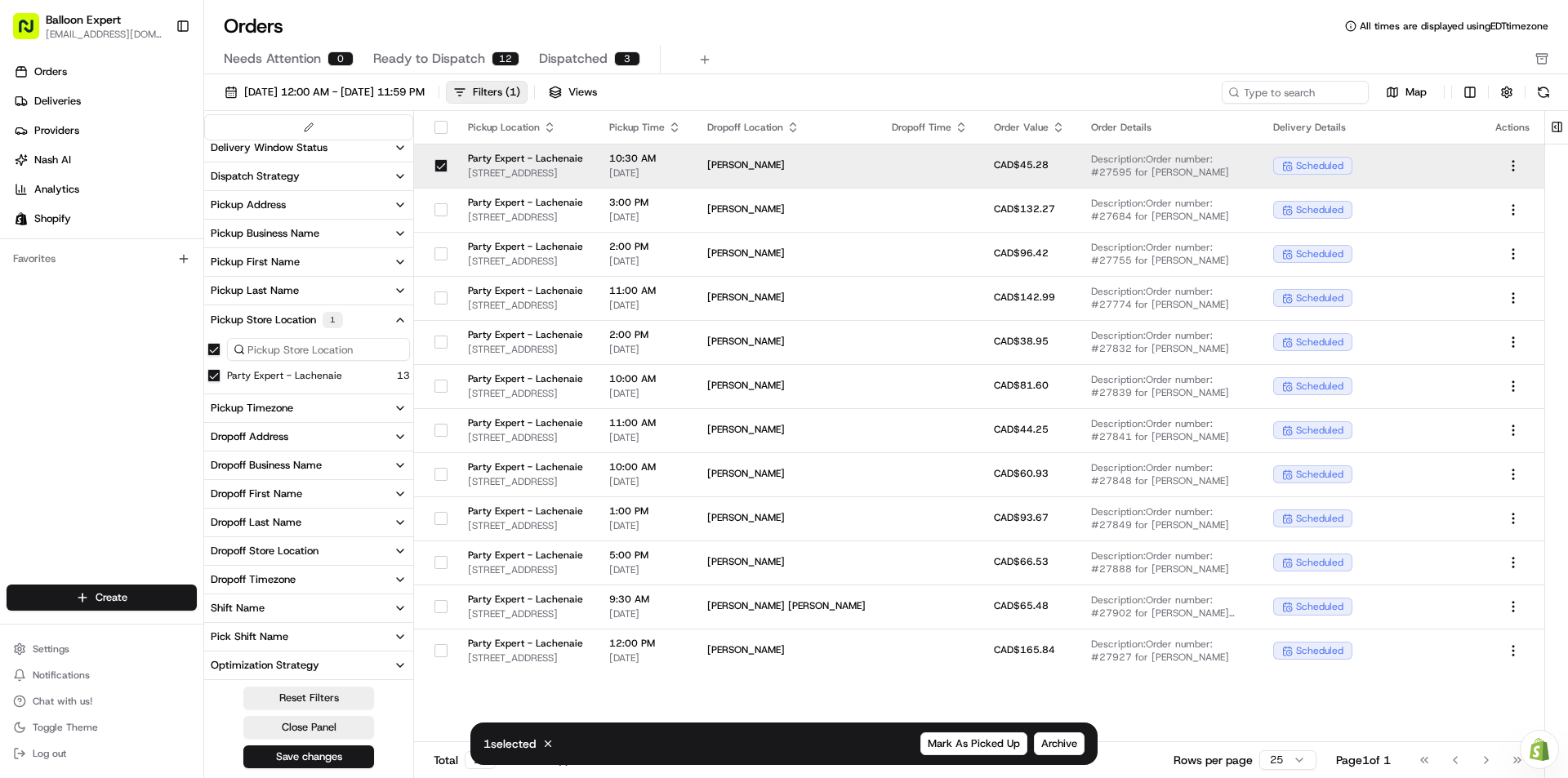
click at [426, 164] on td at bounding box center [434, 165] width 41 height 44
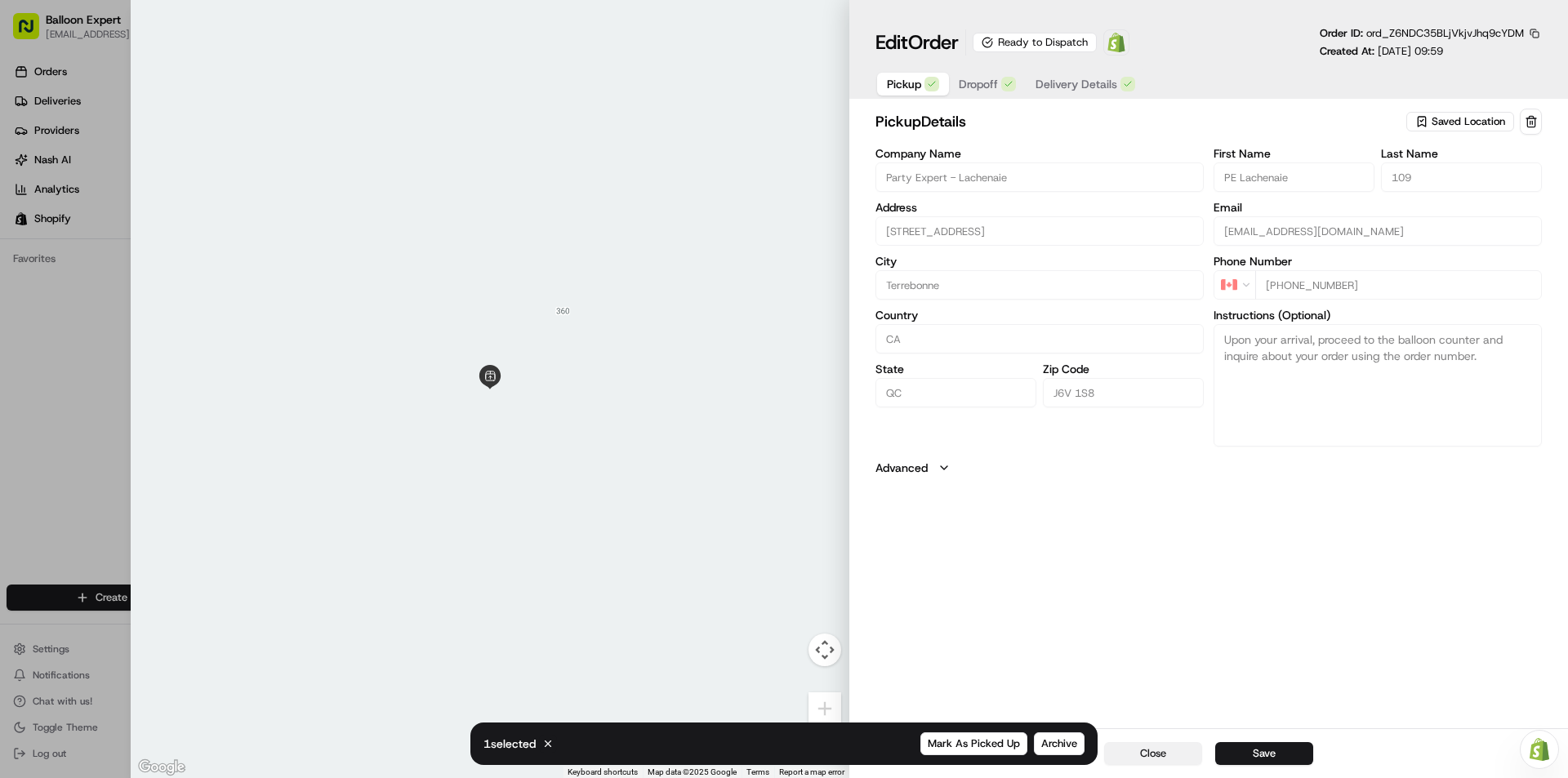
click at [1186, 743] on button "Close" at bounding box center [1153, 754] width 98 height 23
type input "+1"
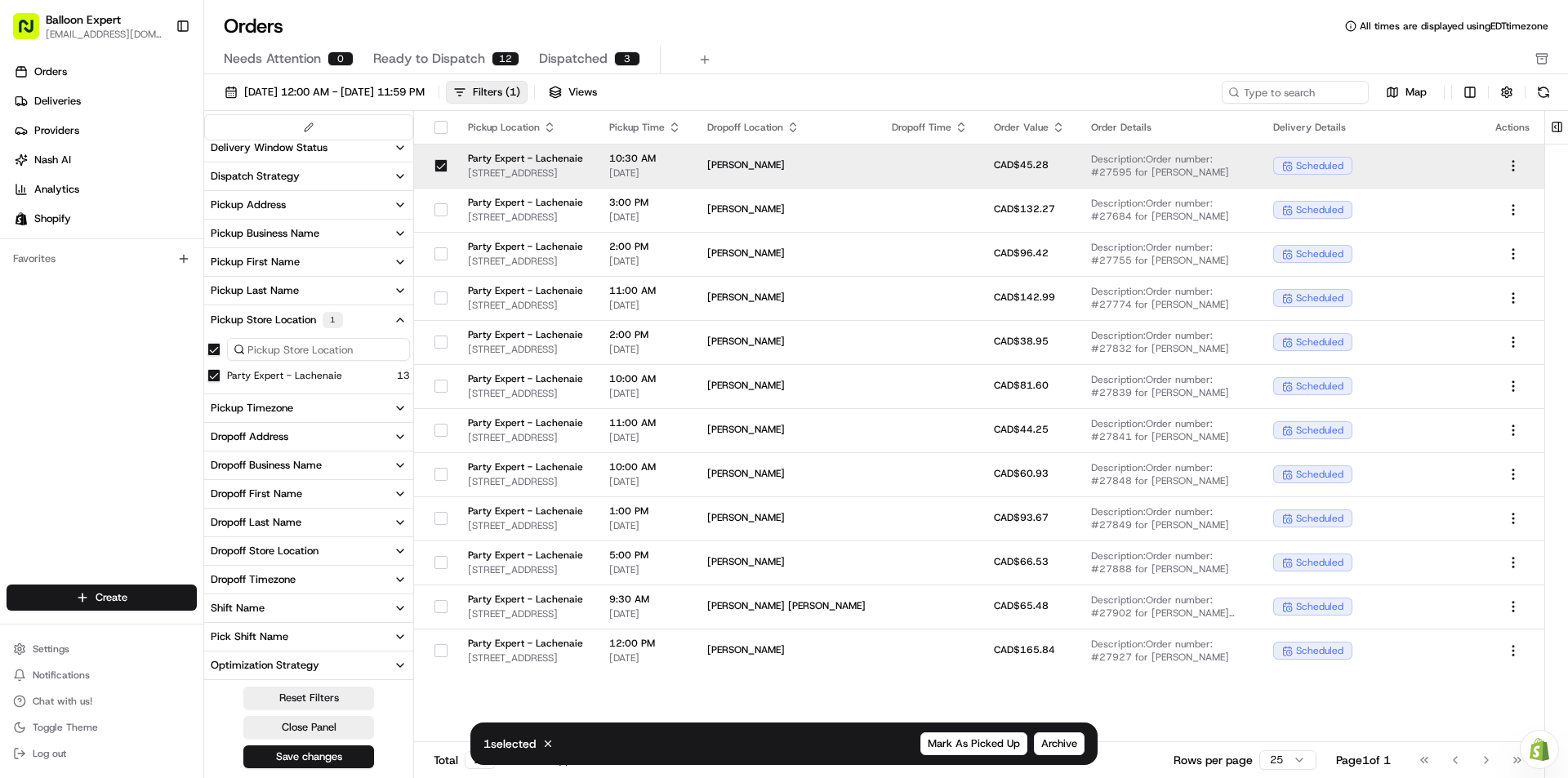
click at [436, 163] on button "button" at bounding box center [441, 166] width 13 height 13
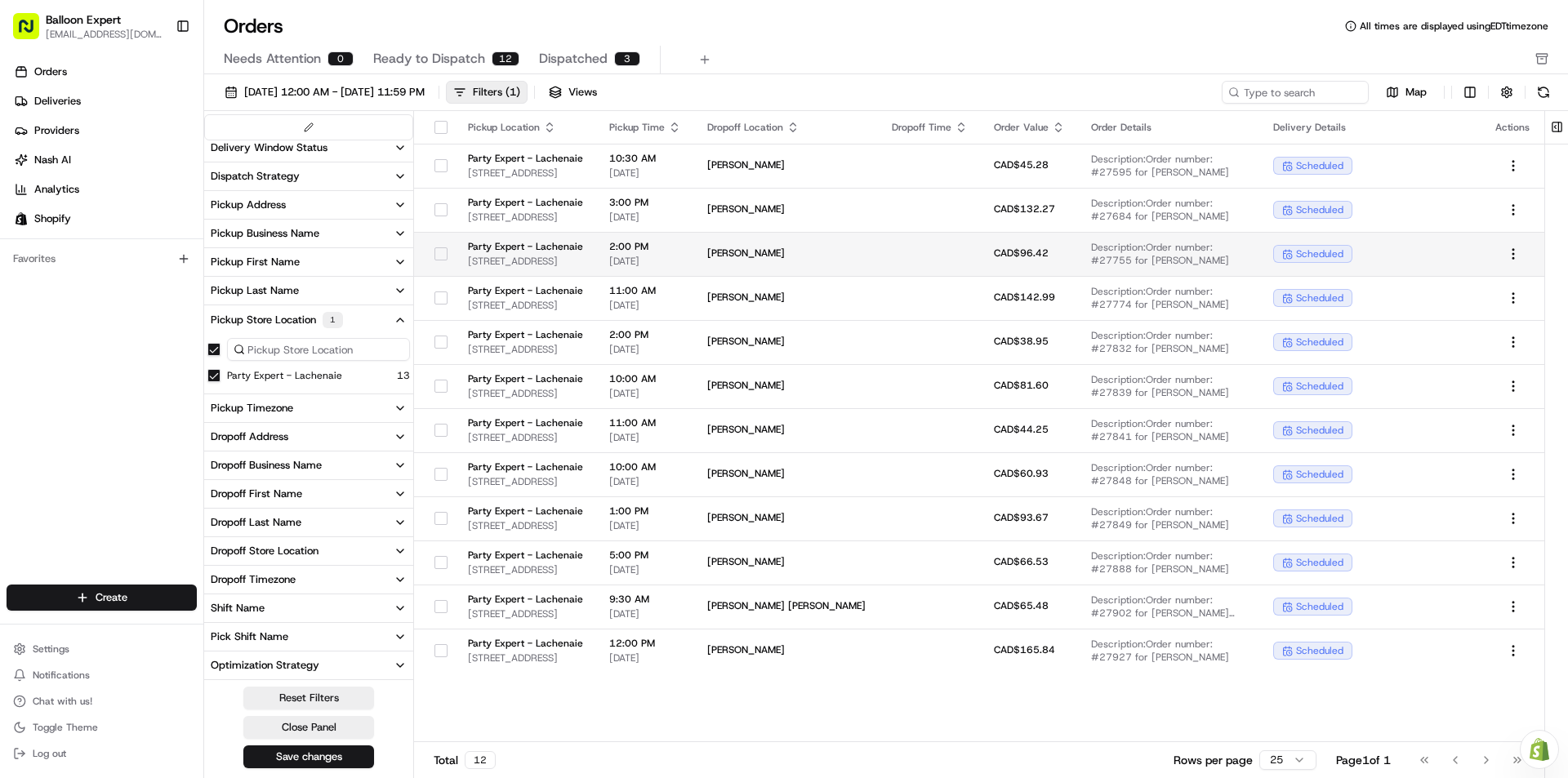
click at [443, 253] on button "button" at bounding box center [441, 254] width 13 height 13
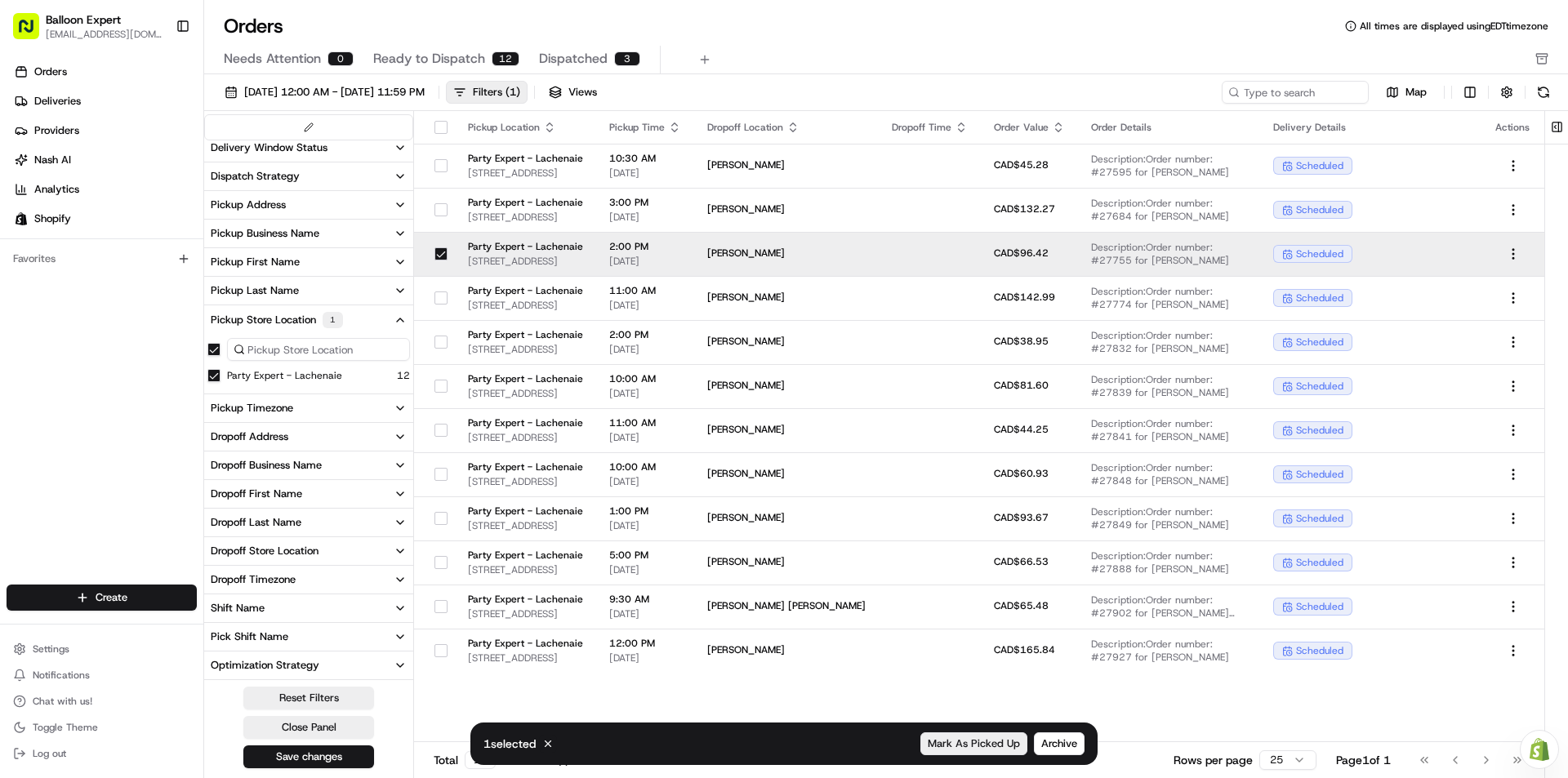
click at [980, 745] on span "Mark As Picked Up" at bounding box center [974, 744] width 93 height 15
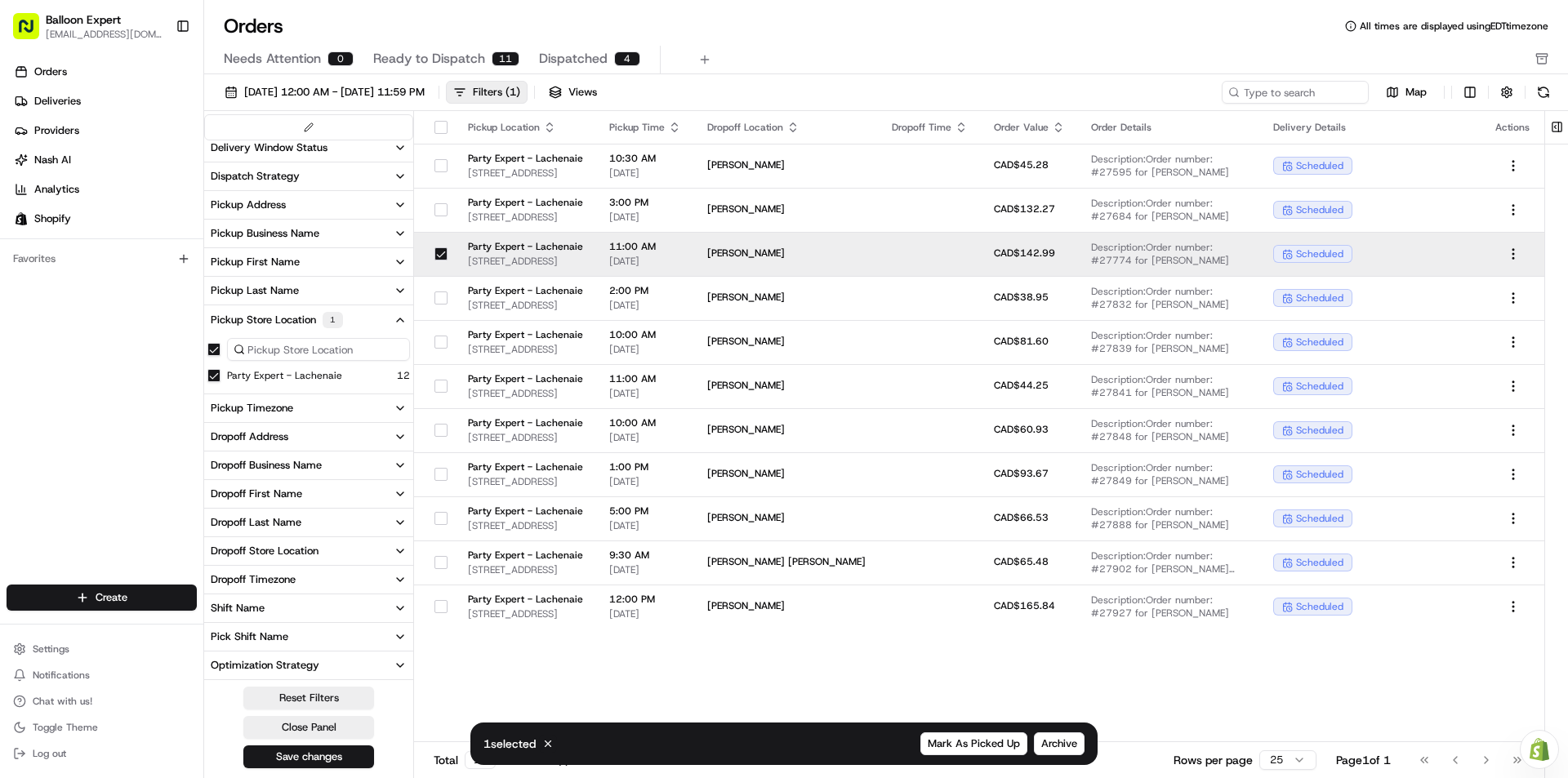
click at [436, 256] on button "button" at bounding box center [441, 254] width 13 height 13
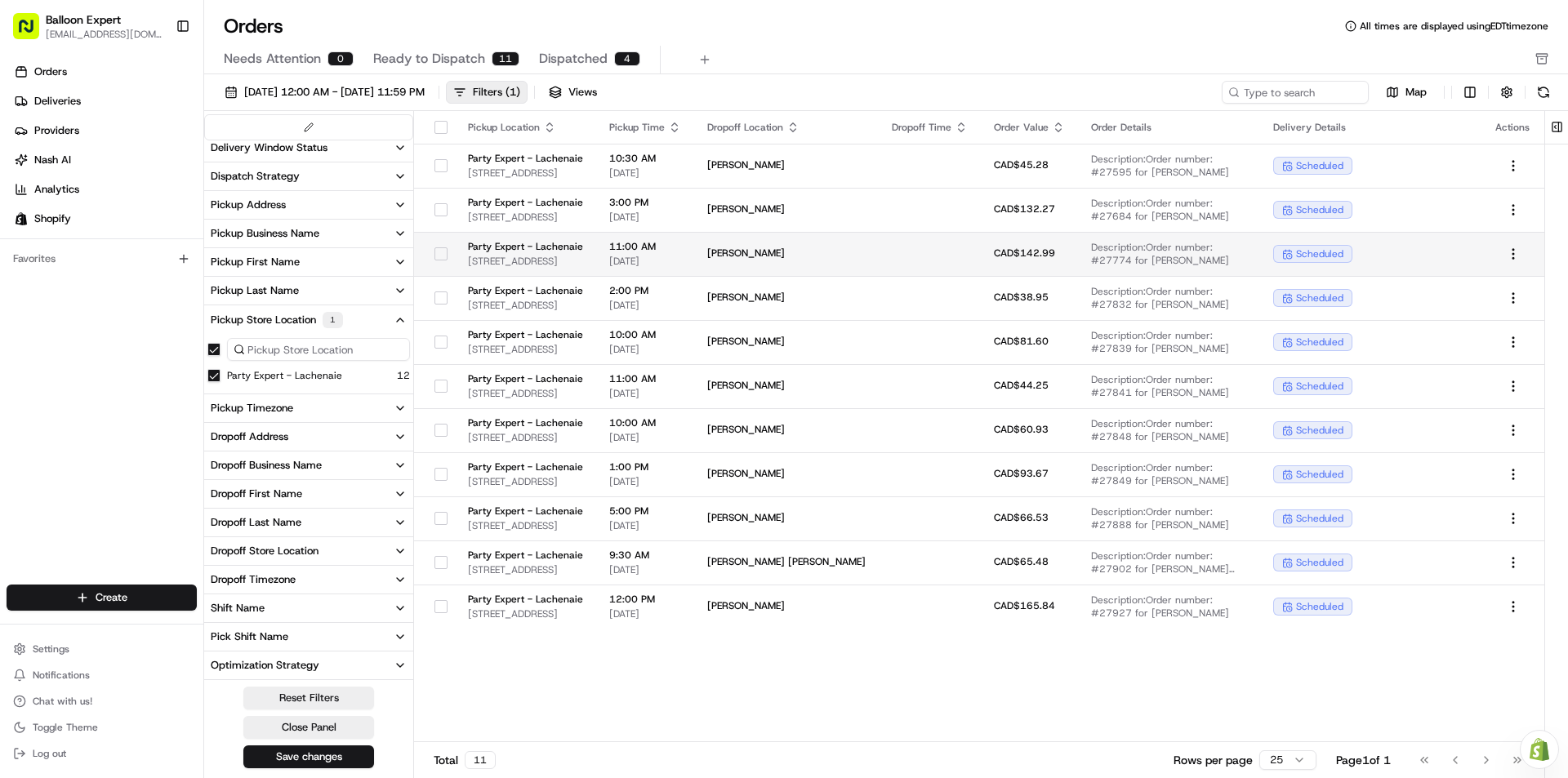
click at [435, 247] on div at bounding box center [441, 254] width 28 height 26
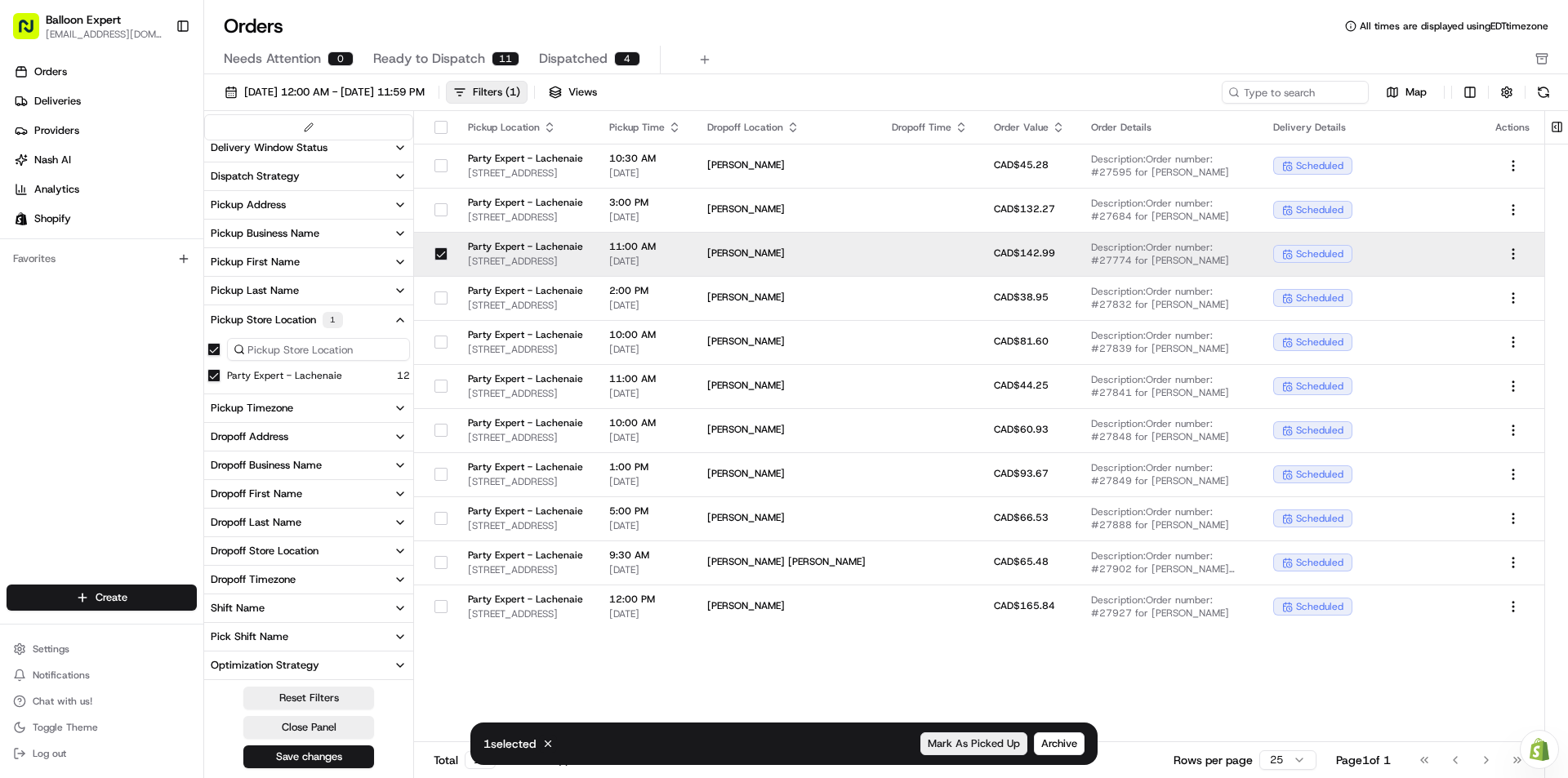
click at [980, 743] on span "Mark As Picked Up" at bounding box center [974, 744] width 93 height 15
click at [434, 258] on button "button" at bounding box center [441, 254] width 13 height 13
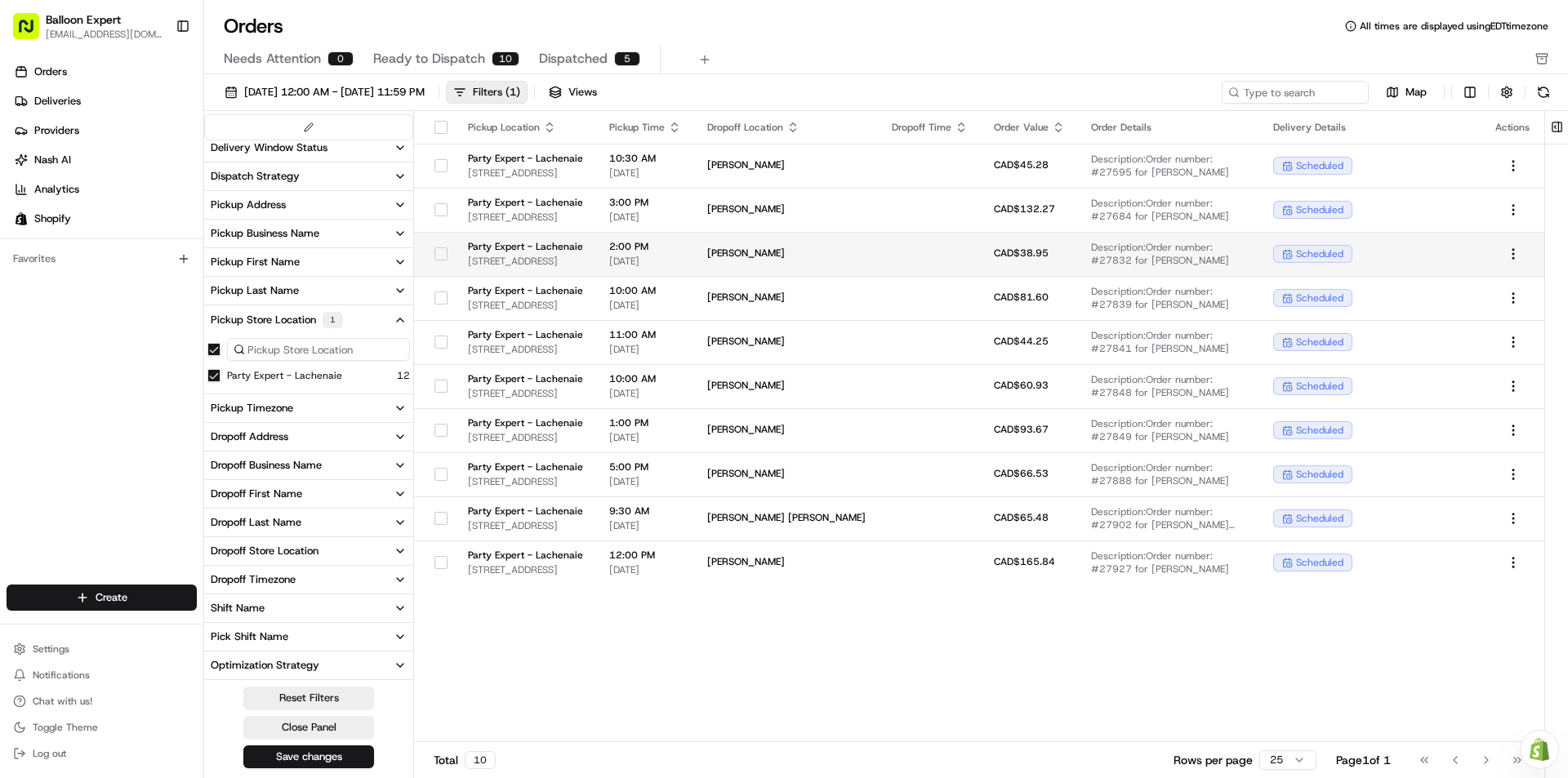
click at [439, 256] on button "button" at bounding box center [441, 254] width 13 height 13
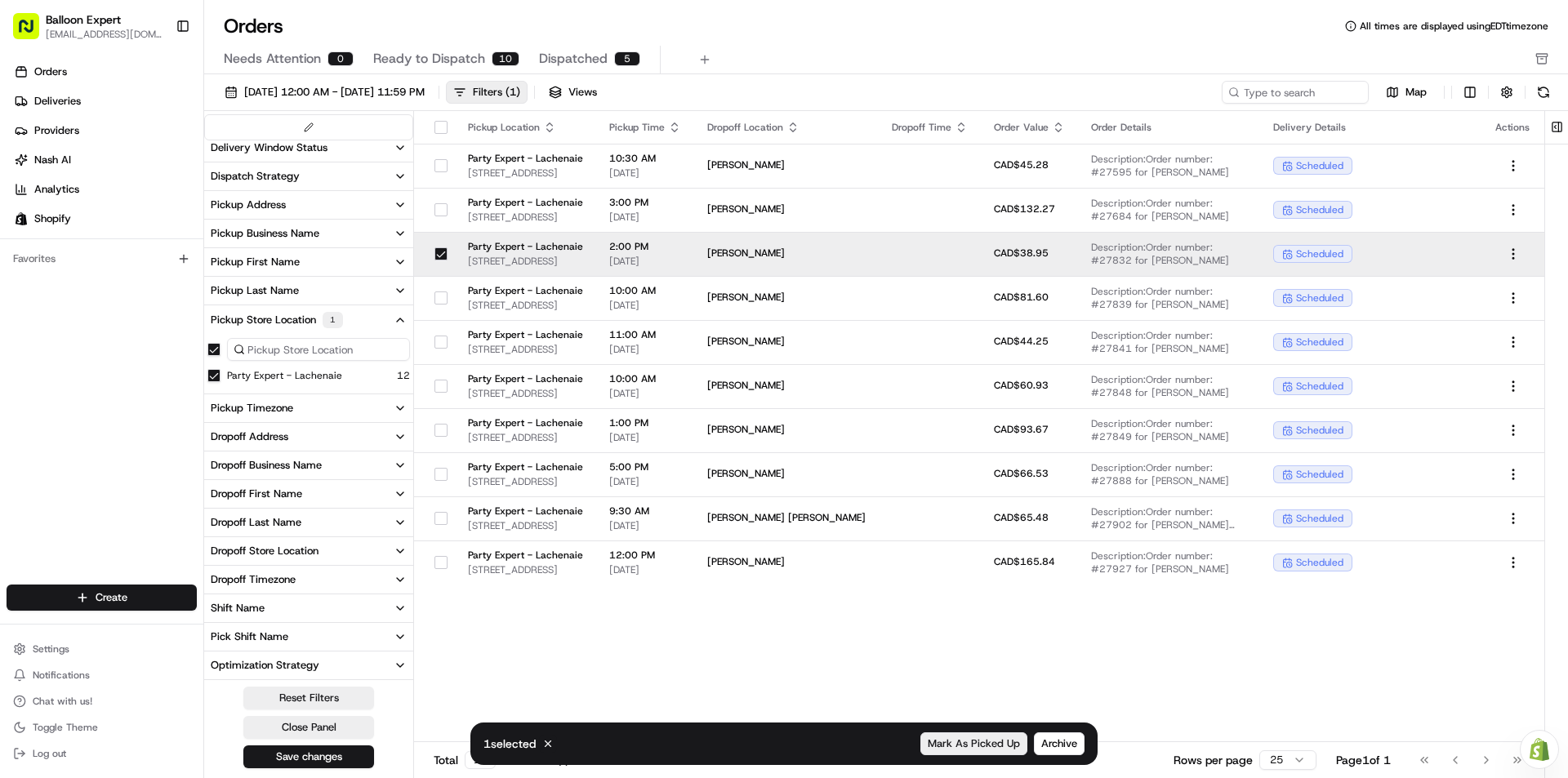
click at [1002, 739] on span "Mark As Picked Up" at bounding box center [974, 744] width 93 height 15
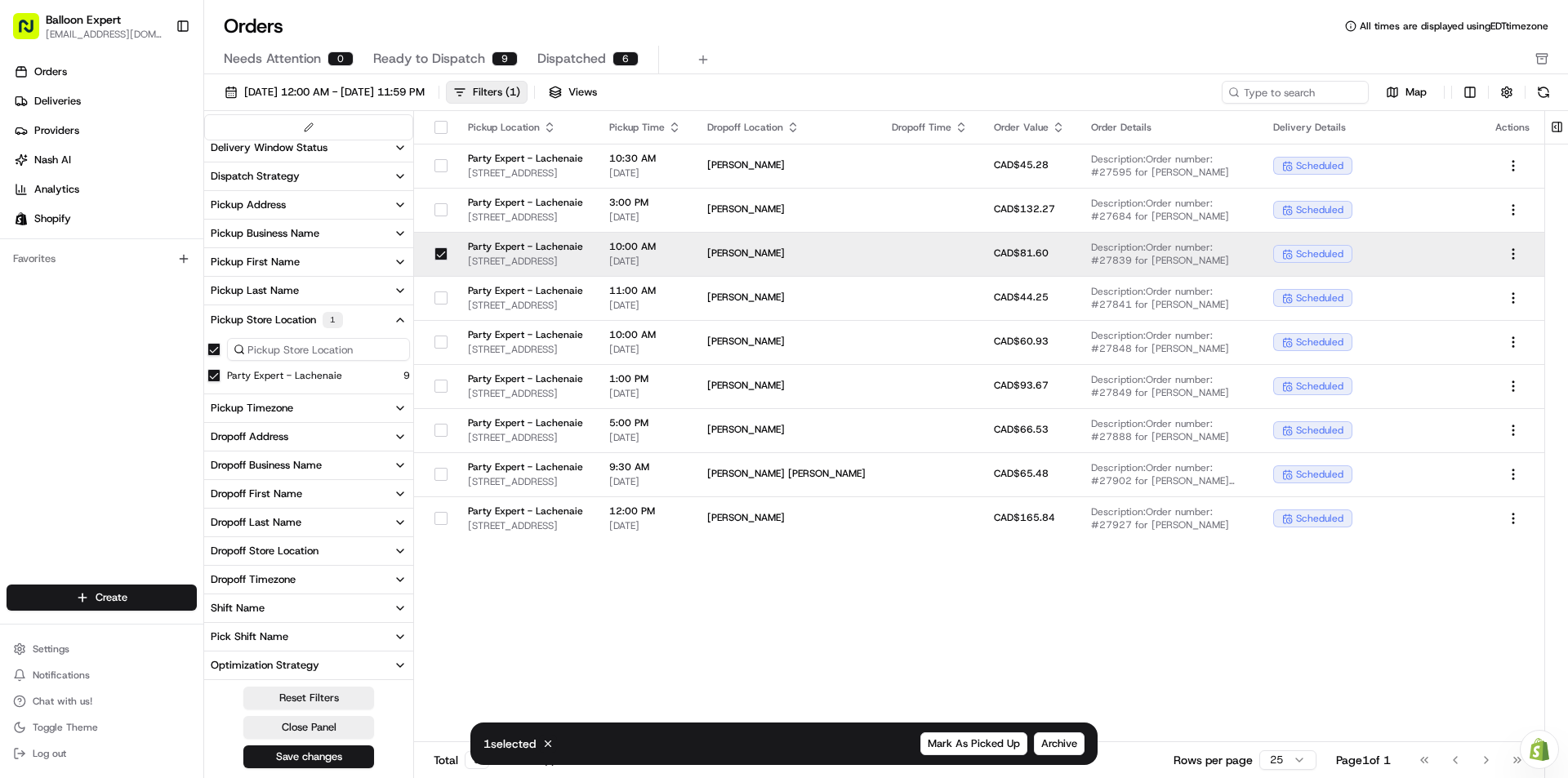
click at [797, 589] on div "Pickup Location Pickup Time Dropoff Location Dropoff Time Order Value Order Det…" at bounding box center [979, 426] width 1130 height 631
click at [428, 298] on div at bounding box center [441, 297] width 28 height 26
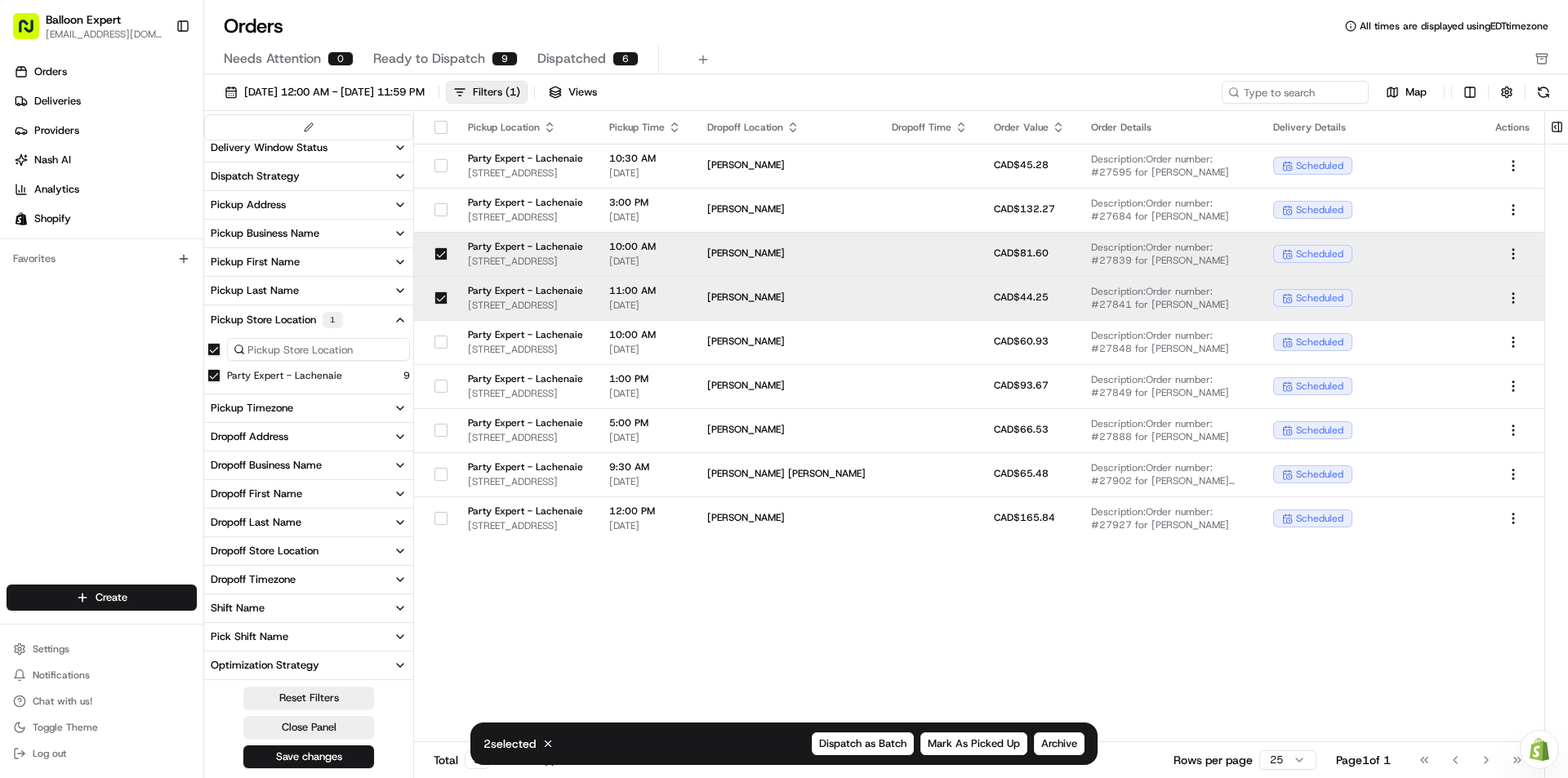
click at [434, 256] on button "button" at bounding box center [441, 254] width 13 height 13
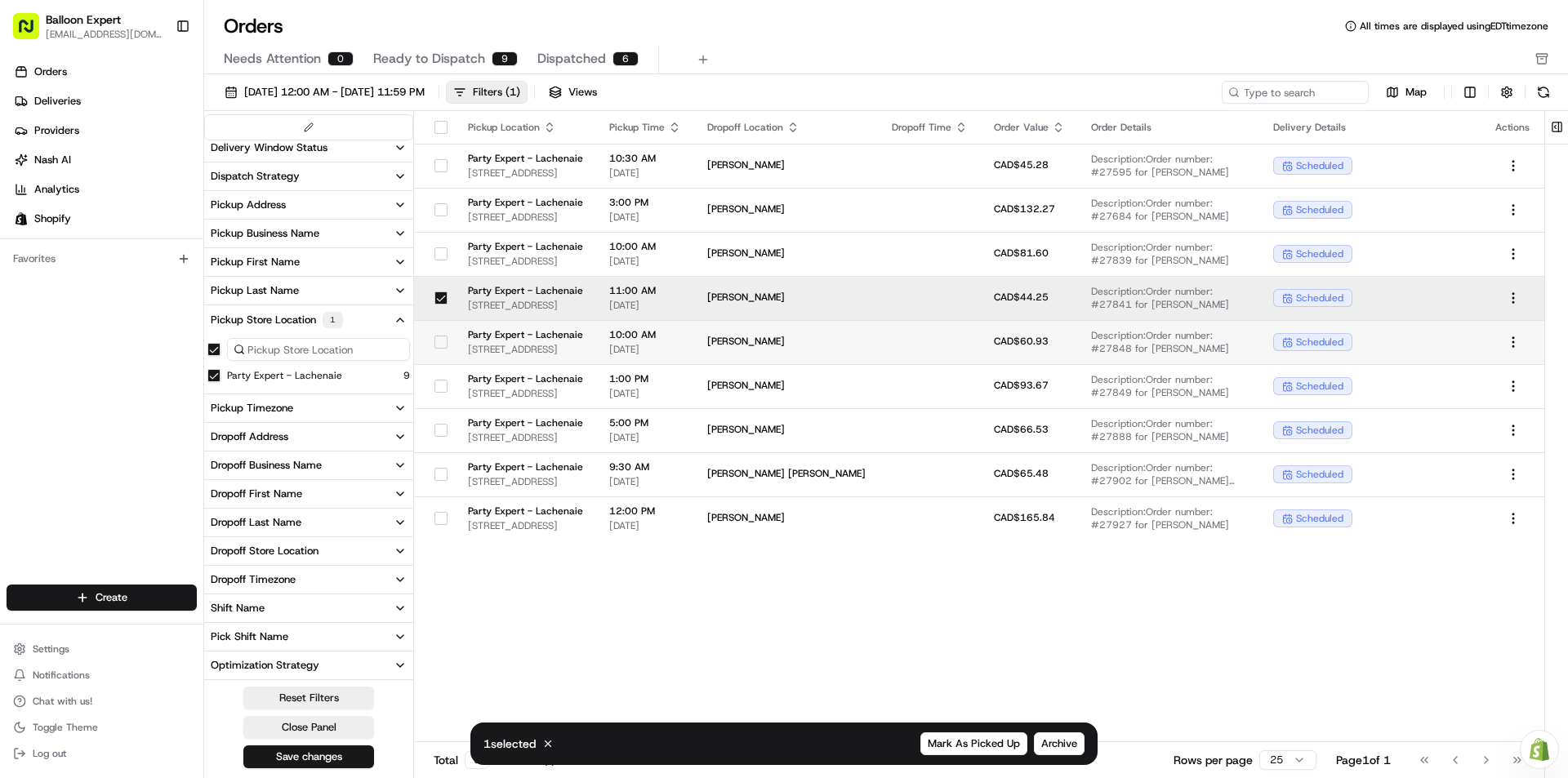
click at [434, 342] on button "button" at bounding box center [441, 342] width 13 height 13
click at [439, 297] on button "button" at bounding box center [441, 297] width 13 height 13
